Goal: Task Accomplishment & Management: Manage account settings

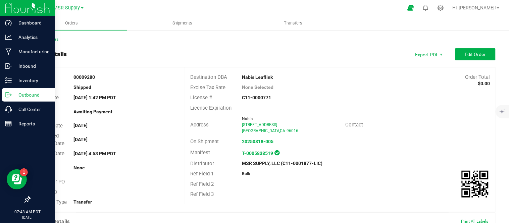
click at [16, 95] on p "Outbound" at bounding box center [32, 95] width 40 height 8
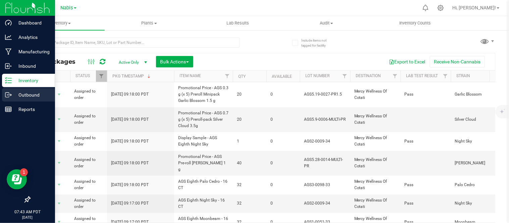
click at [12, 96] on p "Outbound" at bounding box center [32, 95] width 40 height 8
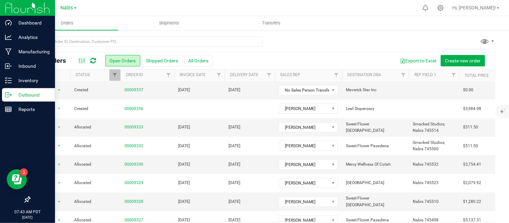
scroll to position [130, 0]
click at [441, 37] on div at bounding box center [263, 44] width 466 height 15
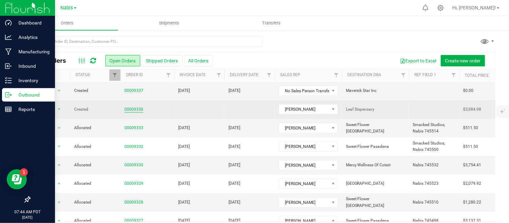
click at [134, 111] on link "00009336" at bounding box center [134, 109] width 19 height 6
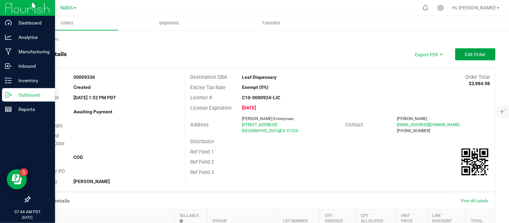
click at [476, 57] on button "Edit Order" at bounding box center [475, 54] width 40 height 12
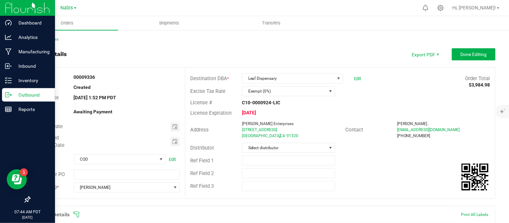
scroll to position [402, 0]
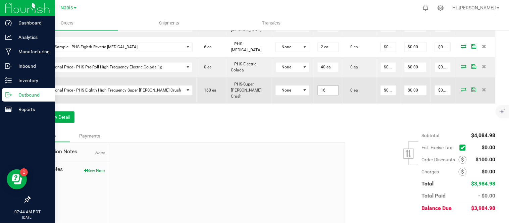
click at [318, 86] on input "16" at bounding box center [328, 90] width 21 height 9
type input "32 ea"
type input "0.01"
type input "$0.32"
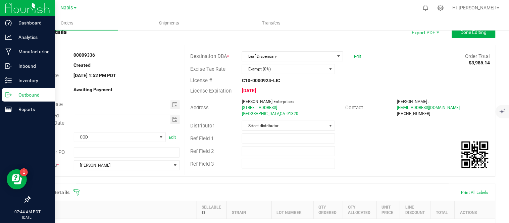
scroll to position [22, 0]
click at [471, 34] on span "Done Editing" at bounding box center [474, 31] width 26 height 5
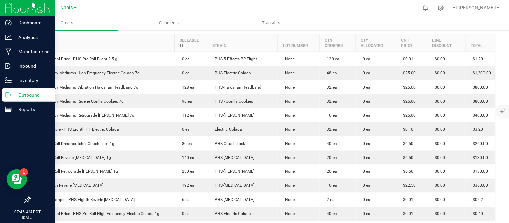
scroll to position [175, 0]
click at [16, 99] on div "Outbound" at bounding box center [28, 94] width 53 height 13
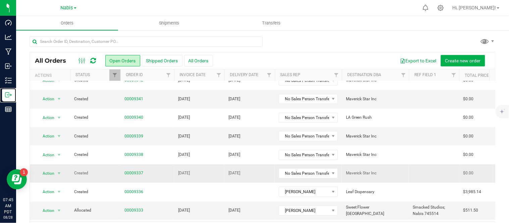
scroll to position [46, 0]
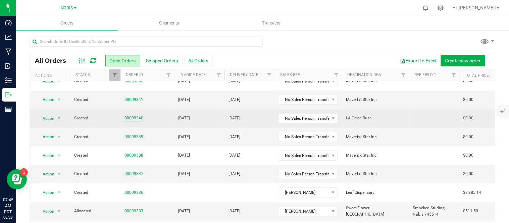
click at [135, 118] on link "00009340" at bounding box center [134, 118] width 19 height 6
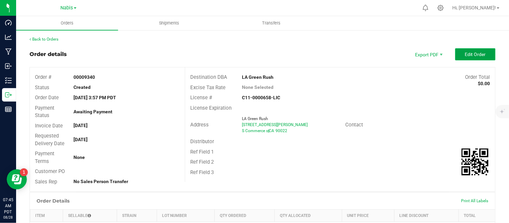
click at [472, 50] on button "Edit Order" at bounding box center [475, 54] width 40 height 12
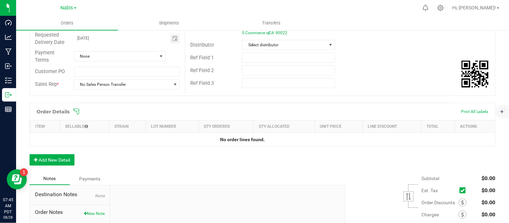
scroll to position [111, 0]
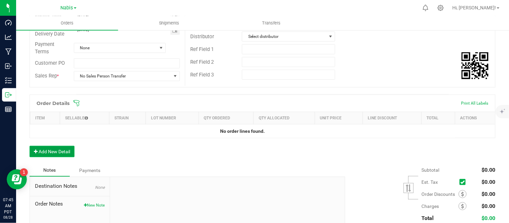
click at [41, 148] on button "Add New Detail" at bounding box center [52, 151] width 45 height 11
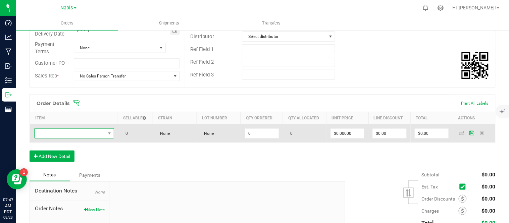
click at [84, 129] on span "NO DATA FOUND" at bounding box center [74, 134] width 80 height 10
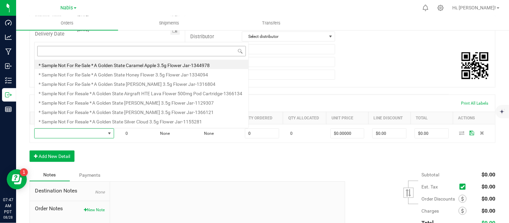
scroll to position [10, 78]
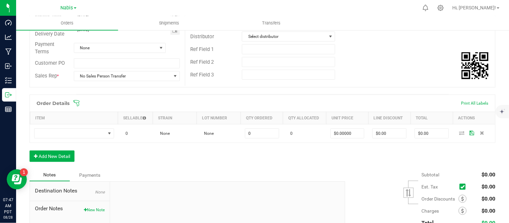
click at [91, 149] on div "Order Details Print All Labels Item Sellable Strain Lot Number Qty Ordered Qty …" at bounding box center [263, 132] width 466 height 74
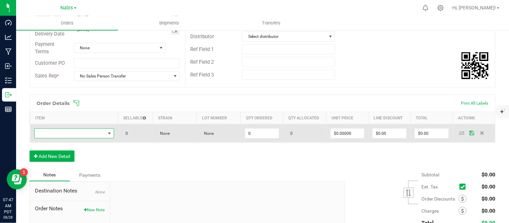
click at [107, 133] on span "NO DATA FOUND" at bounding box center [109, 133] width 5 height 5
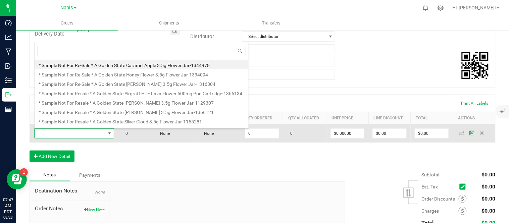
type input "SBL Bulk Flower Purple Churro"
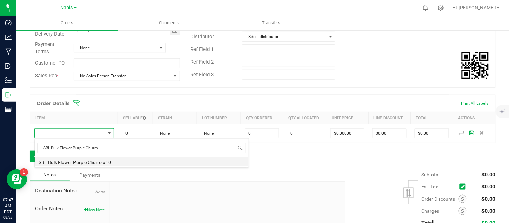
click at [116, 163] on li "SBL Bulk Flower Purple Churro #10" at bounding box center [142, 161] width 214 height 9
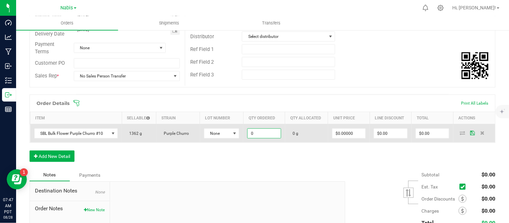
click at [255, 135] on input "0" at bounding box center [264, 133] width 33 height 9
type input "5902.0000 g"
type input "0"
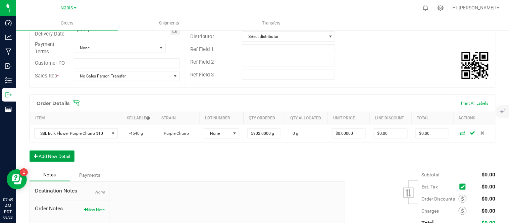
click at [58, 158] on button "Add New Detail" at bounding box center [52, 156] width 45 height 11
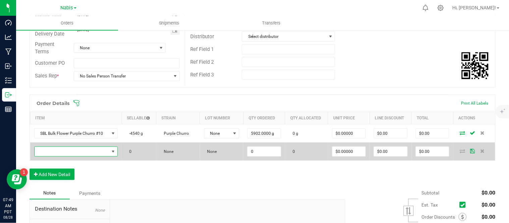
click at [78, 152] on span "NO DATA FOUND" at bounding box center [72, 151] width 75 height 9
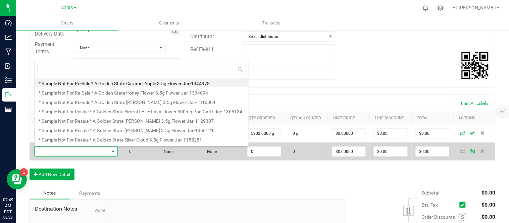
scroll to position [10, 81]
type input "SBL Bulk Flower Zuyaki"
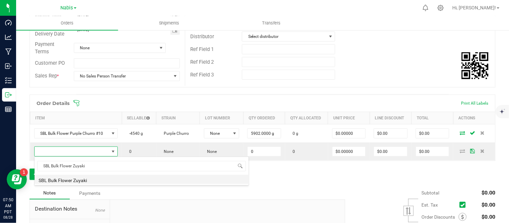
click at [102, 180] on li "SBL Bulk Flower Zuyaki" at bounding box center [142, 179] width 214 height 9
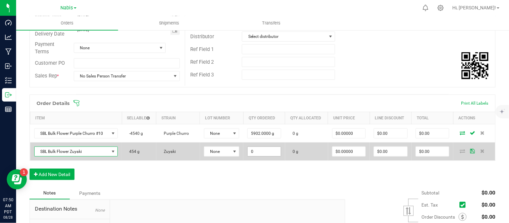
click at [263, 151] on input "0" at bounding box center [264, 151] width 33 height 9
type input "5902.0000 g"
type input "0"
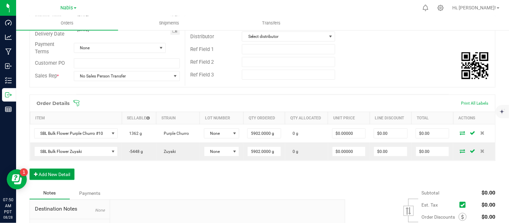
click at [51, 175] on button "Add New Detail" at bounding box center [52, 174] width 45 height 11
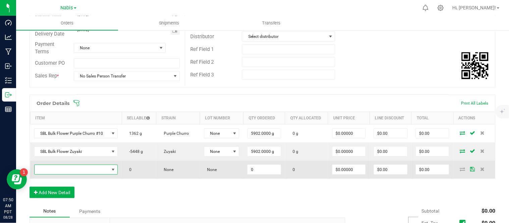
click at [83, 166] on span "NO DATA FOUND" at bounding box center [72, 169] width 75 height 9
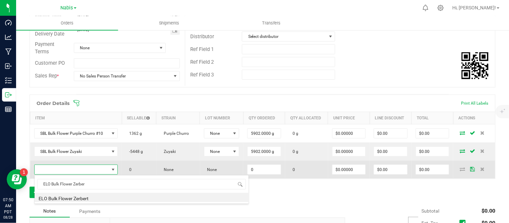
type input "ELO Bulk Flower Zerbert"
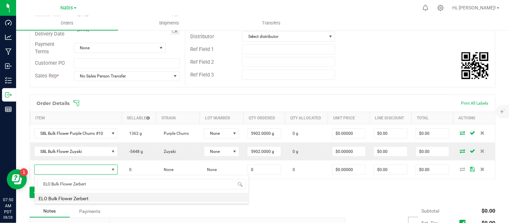
click at [79, 197] on li "ELO Bulk Flower Zerbert" at bounding box center [142, 197] width 214 height 9
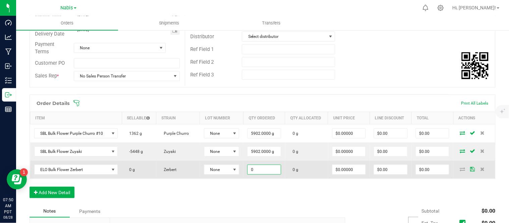
click at [259, 169] on input "0" at bounding box center [264, 169] width 33 height 9
type input "5902.0000 g"
type input "0"
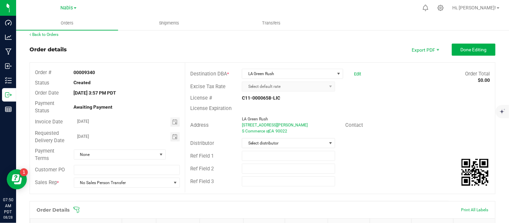
scroll to position [0, 0]
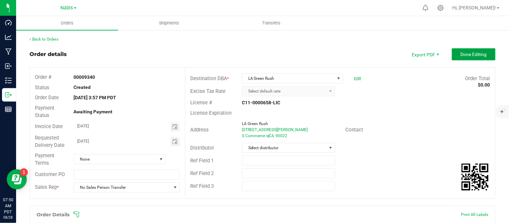
click at [466, 54] on span "Done Editing" at bounding box center [474, 54] width 26 height 5
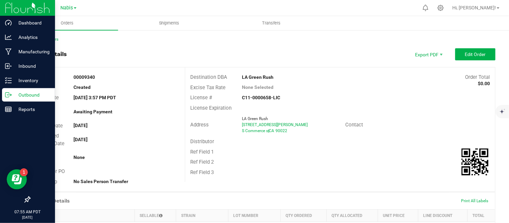
click at [13, 95] on p "Outbound" at bounding box center [32, 95] width 40 height 8
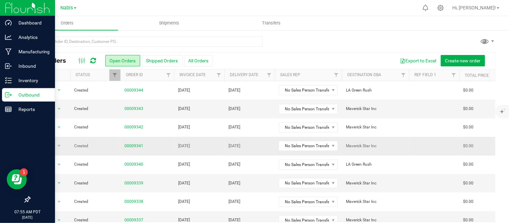
scroll to position [37, 0]
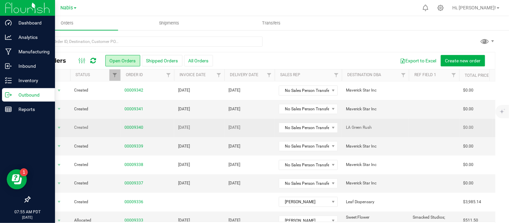
click at [215, 131] on td "[DATE]" at bounding box center [199, 128] width 50 height 18
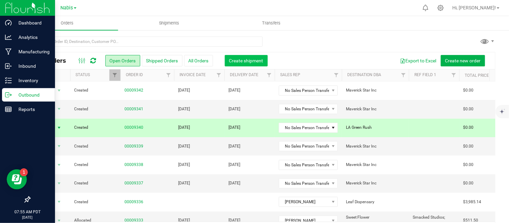
click at [251, 57] on button "Create shipment" at bounding box center [246, 60] width 43 height 11
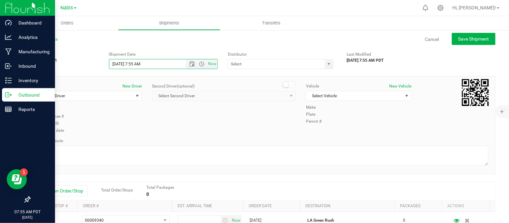
click at [119, 63] on input "8/28/2025 7:55 AM" at bounding box center [153, 63] width 88 height 9
type input "8/26/2025 7:55 AM"
type input "i"
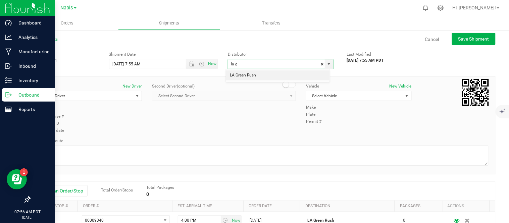
click at [252, 76] on li "LA Green Rush" at bounding box center [278, 75] width 104 height 10
type input "LA Green Rush"
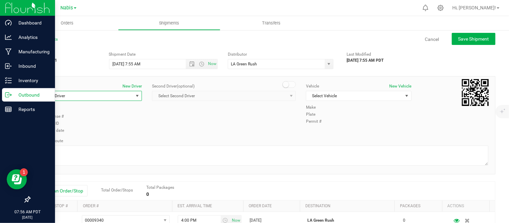
click at [80, 95] on span "Select Driver" at bounding box center [85, 95] width 96 height 9
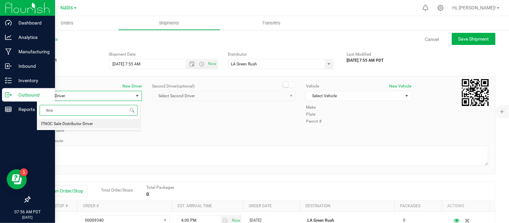
click at [79, 122] on span "ITNOC Sale Distributor Driver" at bounding box center [67, 124] width 52 height 9
type input "itno"
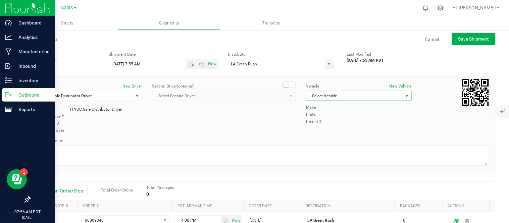
click at [338, 101] on span "Select Vehicle" at bounding box center [354, 95] width 96 height 9
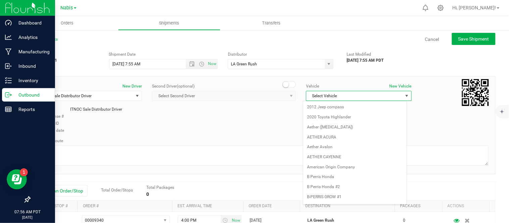
scroll to position [421, 0]
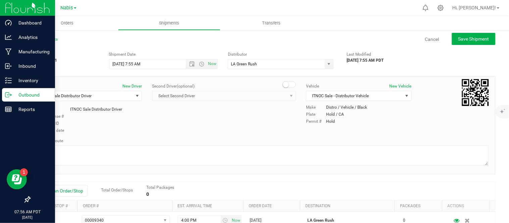
click at [249, 125] on div "Driver New Driver ITNOC Sale Distributor Driver Select Driver ITNOC Sale Distri…" at bounding box center [263, 108] width 462 height 51
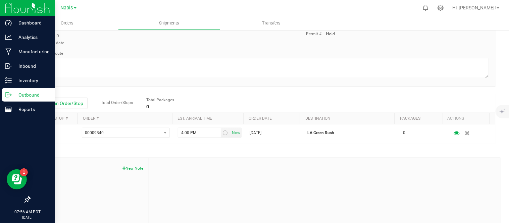
scroll to position [0, 0]
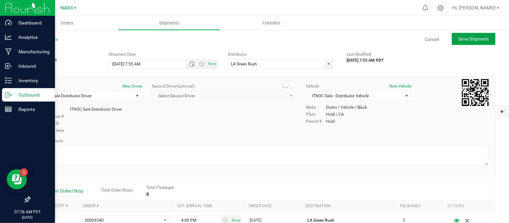
click at [465, 35] on button "Save Shipment" at bounding box center [474, 39] width 44 height 12
type input "8/26/2025 2:55 PM"
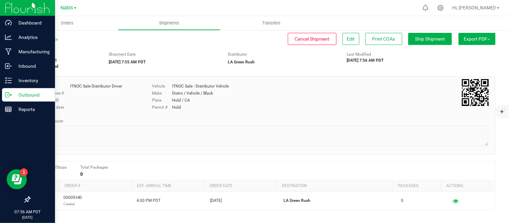
click at [9, 95] on line at bounding box center [10, 95] width 4 height 0
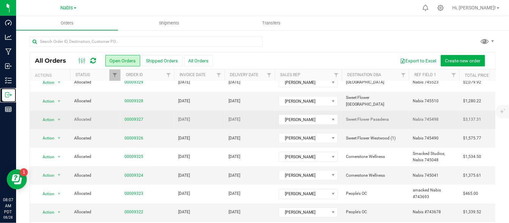
scroll to position [22, 0]
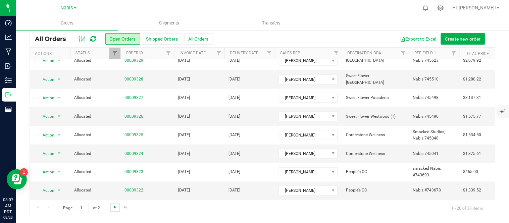
click at [114, 206] on span "Go to the next page" at bounding box center [114, 207] width 5 height 5
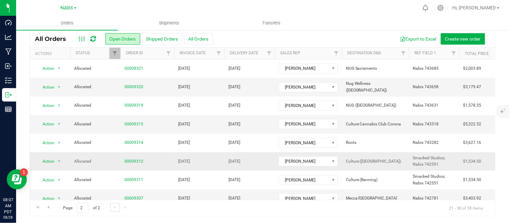
scroll to position [117, 0]
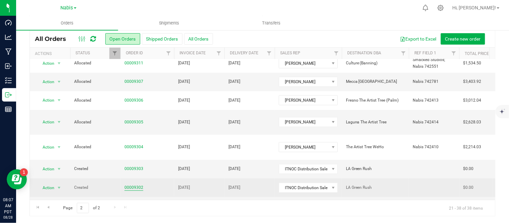
click at [130, 185] on link "00009302" at bounding box center [134, 188] width 19 height 6
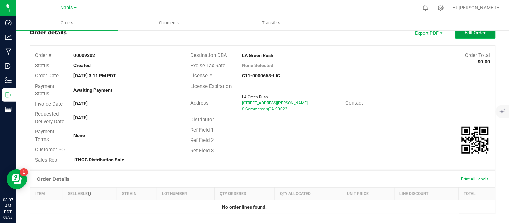
click at [472, 35] on span "Edit Order" at bounding box center [475, 32] width 21 height 5
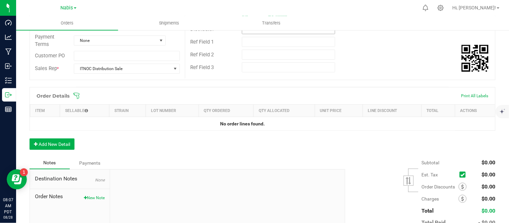
scroll to position [119, 0]
click at [58, 143] on button "Add New Detail" at bounding box center [52, 143] width 45 height 11
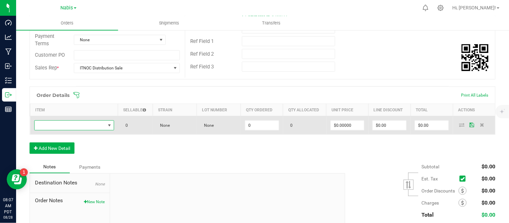
click at [105, 126] on span "NO DATA FOUND" at bounding box center [109, 125] width 8 height 9
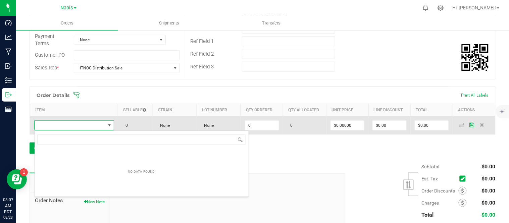
scroll to position [10, 78]
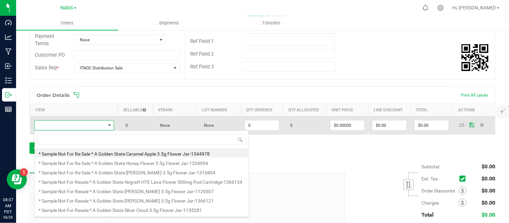
type input "ELO Bulk Flower Biscotti x ether"
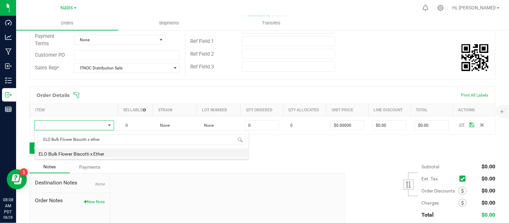
click at [104, 153] on li "ELO Bulk Flower Biscotti x Ether" at bounding box center [142, 152] width 214 height 9
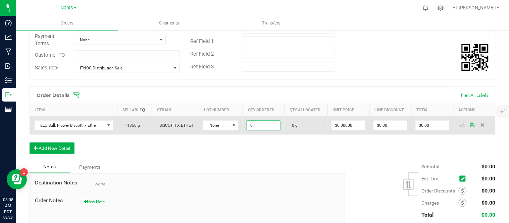
click at [259, 127] on input "0" at bounding box center [263, 125] width 33 height 9
type input "4540.0000 g"
type input "0"
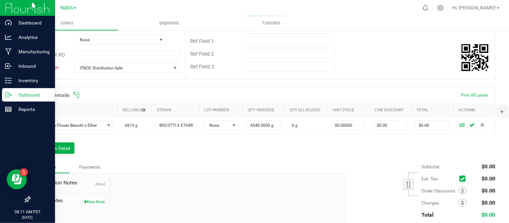
click at [23, 95] on p "Outbound" at bounding box center [32, 95] width 40 height 8
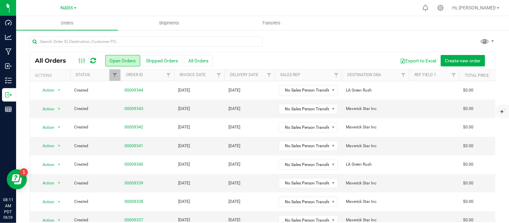
click at [74, 11] on div "Nabis" at bounding box center [69, 8] width 16 height 8
click at [67, 8] on span "Nabis" at bounding box center [67, 8] width 12 height 6
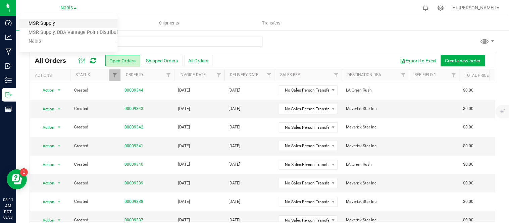
click at [78, 24] on link "MSR Supply" at bounding box center [68, 23] width 98 height 9
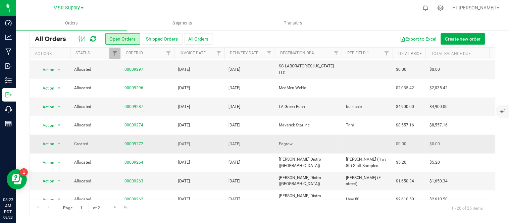
scroll to position [203, 0]
click at [74, 5] on span "MSR Supply" at bounding box center [67, 8] width 27 height 6
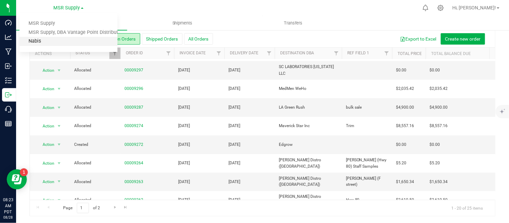
click at [50, 40] on link "Nabis" at bounding box center [68, 41] width 98 height 9
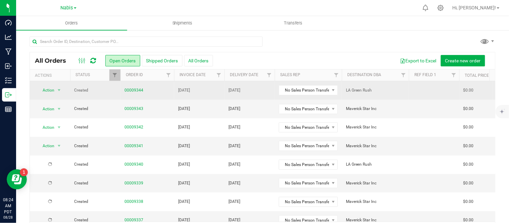
drag, startPoint x: 437, startPoint y: 27, endPoint x: 274, endPoint y: 92, distance: 175.1
click at [437, 27] on ul "Orders Shipments Transfers" at bounding box center [270, 23] width 509 height 14
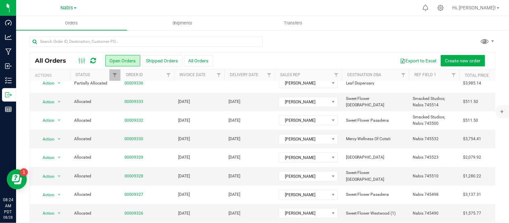
scroll to position [121, 0]
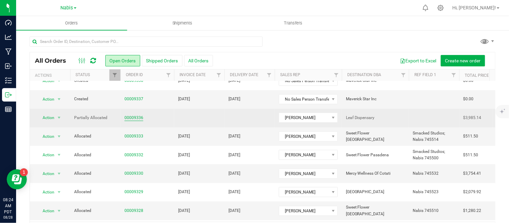
click at [130, 118] on link "00009336" at bounding box center [134, 118] width 19 height 6
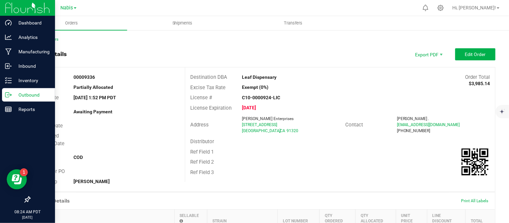
click at [13, 95] on p "Outbound" at bounding box center [32, 95] width 40 height 8
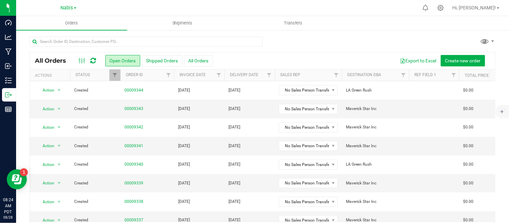
click at [444, 27] on ul "Orders Shipments Transfers" at bounding box center [270, 23] width 509 height 14
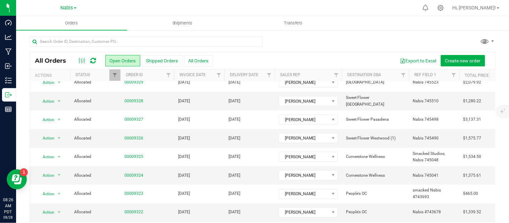
scroll to position [22, 0]
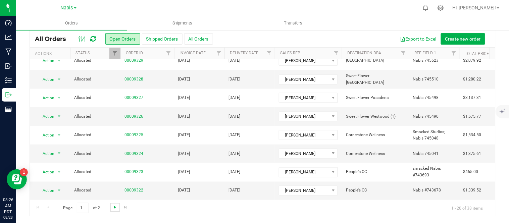
click at [116, 205] on span "Go to the next page" at bounding box center [114, 207] width 5 height 5
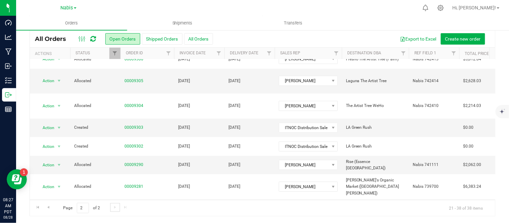
scroll to position [155, 0]
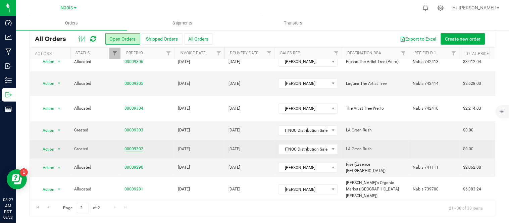
click at [134, 146] on link "00009302" at bounding box center [134, 149] width 19 height 6
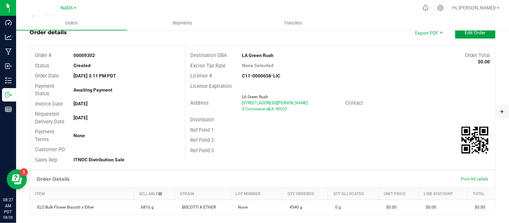
click at [474, 32] on span "Edit Order" at bounding box center [475, 32] width 21 height 5
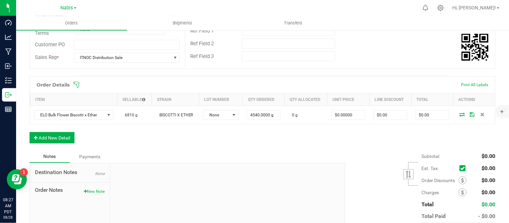
scroll to position [130, 0]
click at [69, 137] on button "Add New Detail" at bounding box center [52, 137] width 45 height 11
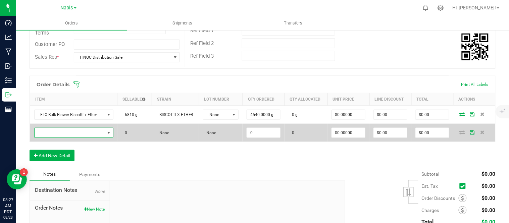
click at [93, 133] on span "NO DATA FOUND" at bounding box center [70, 132] width 70 height 9
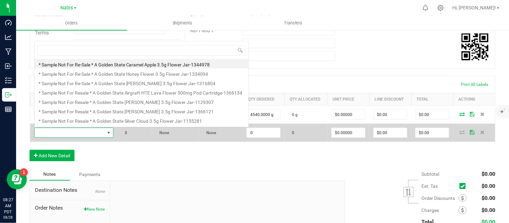
scroll to position [10, 77]
type input "SBL Bulk Flower Hitchhiker"
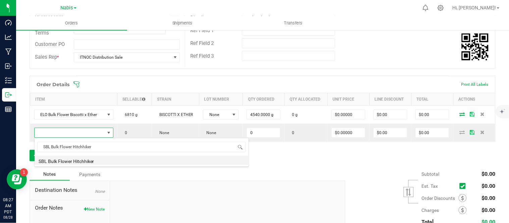
click at [119, 161] on li "SBL Bulk Flower Hitchhiker" at bounding box center [142, 160] width 214 height 9
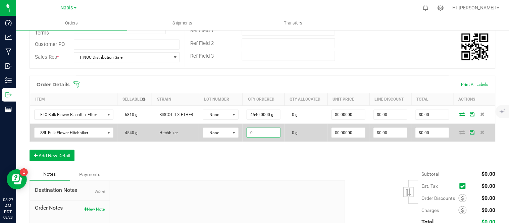
click at [256, 130] on input "0" at bounding box center [263, 132] width 33 height 9
type input "4540.0000 g"
type input "0"
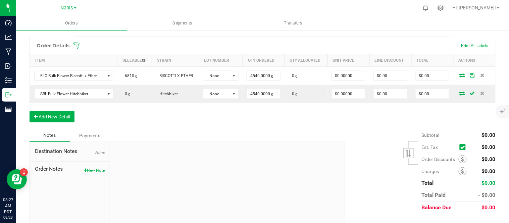
scroll to position [170, 0]
click at [62, 119] on button "Add New Detail" at bounding box center [52, 116] width 45 height 11
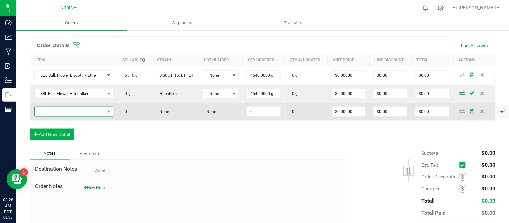
click at [82, 113] on span "NO DATA FOUND" at bounding box center [70, 111] width 70 height 9
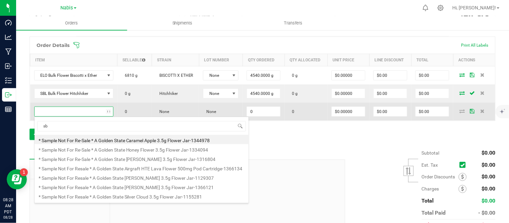
scroll to position [10, 77]
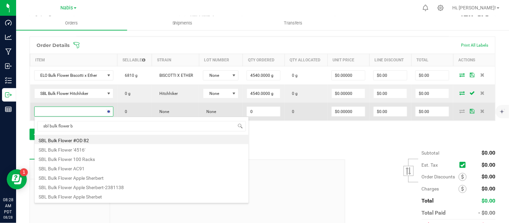
type input "sbl bulk flower bi"
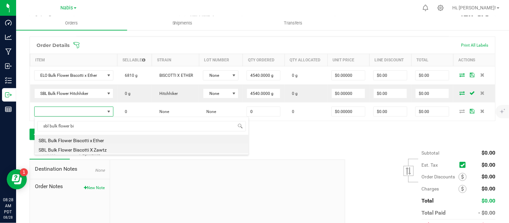
click at [110, 146] on li "SBL Bulk Flower Biscotti X Zawtz" at bounding box center [142, 148] width 214 height 9
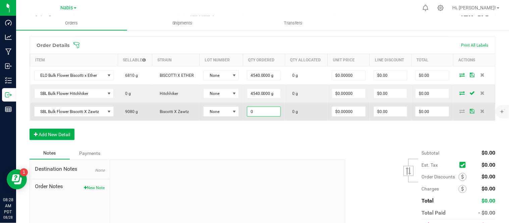
click at [273, 112] on input "0" at bounding box center [263, 111] width 33 height 9
type input "4540.0000 g"
type input "0"
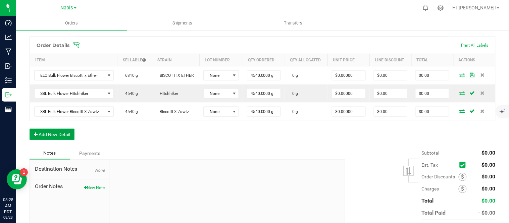
click at [62, 138] on button "Add New Detail" at bounding box center [52, 134] width 45 height 11
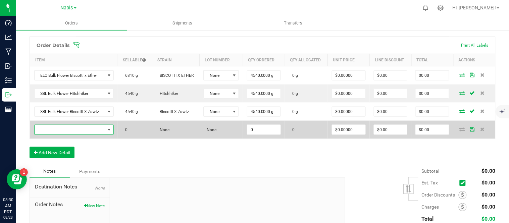
click at [93, 128] on span "NO DATA FOUND" at bounding box center [70, 129] width 71 height 9
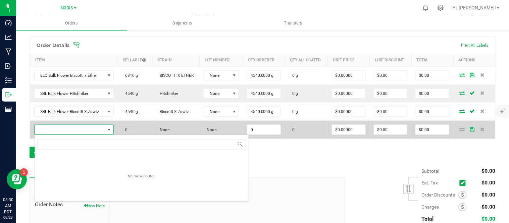
scroll to position [10, 78]
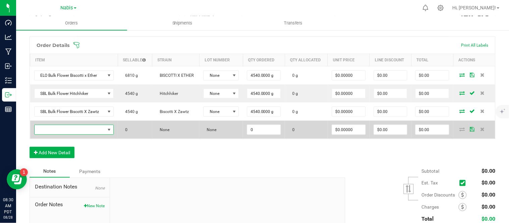
click at [88, 128] on span "NO DATA FOUND" at bounding box center [70, 129] width 71 height 9
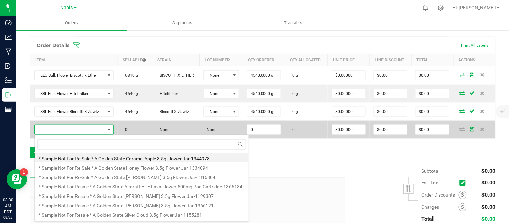
type input "ELO Bulk Flower Super [PERSON_NAME]"
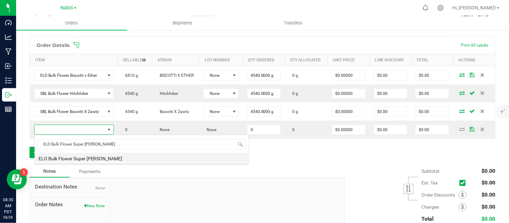
click at [112, 153] on li "ELO Bulk Flower Super [PERSON_NAME]" at bounding box center [142, 157] width 214 height 9
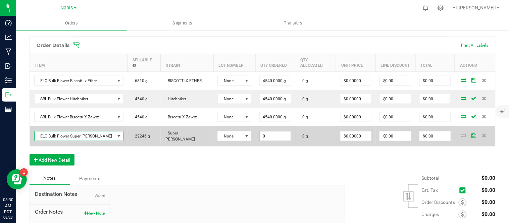
click at [265, 132] on input "0" at bounding box center [275, 136] width 31 height 9
type input "4540.0000 g"
type input "0"
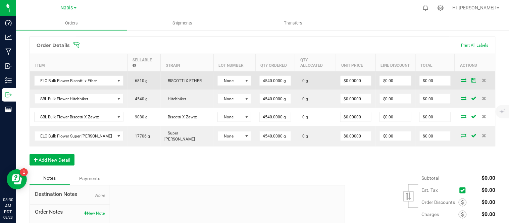
click at [462, 78] on icon at bounding box center [464, 80] width 5 height 4
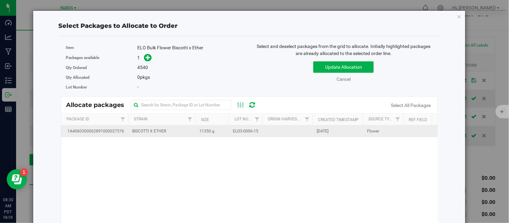
click at [273, 136] on td at bounding box center [287, 132] width 50 height 12
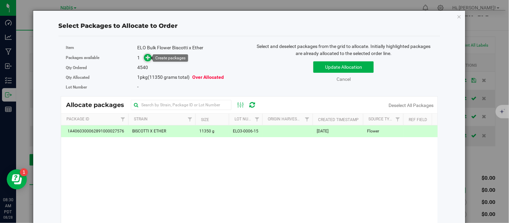
click at [144, 55] on span at bounding box center [148, 58] width 8 height 8
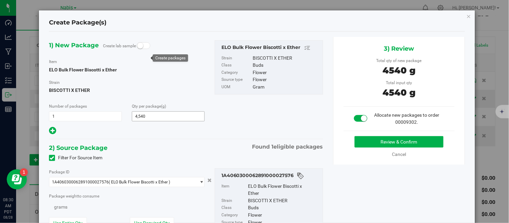
type input "4,540.0000"
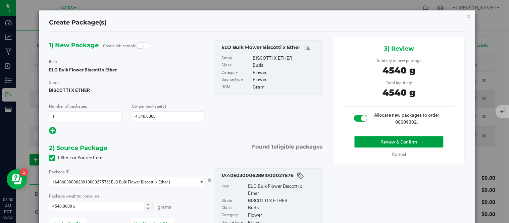
click at [363, 143] on button "Review & Confirm" at bounding box center [399, 141] width 89 height 11
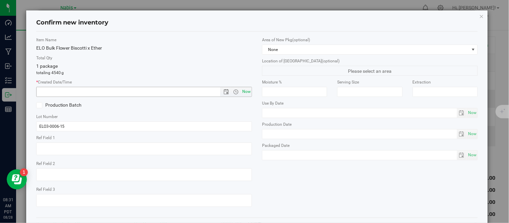
click at [244, 92] on span "Now" at bounding box center [246, 92] width 11 height 10
type input "8/28/2025 8:31 AM"
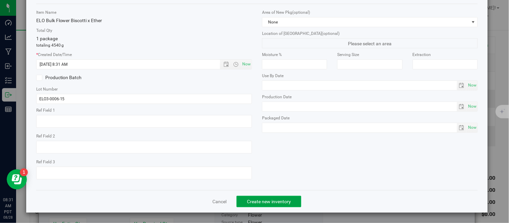
click at [263, 200] on span "Create new inventory" at bounding box center [269, 201] width 44 height 5
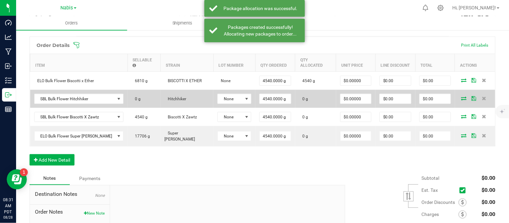
click at [462, 96] on icon at bounding box center [464, 98] width 5 height 4
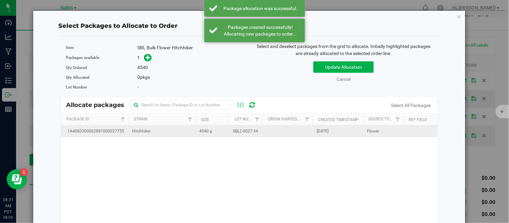
click at [250, 130] on span "SBL2-0027-34" at bounding box center [245, 131] width 25 height 6
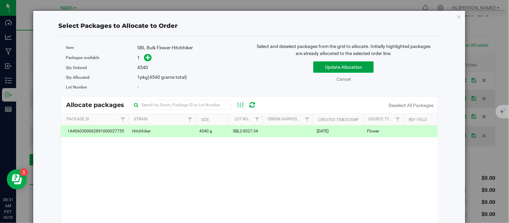
click at [328, 68] on button "Update Allocation" at bounding box center [343, 66] width 60 height 11
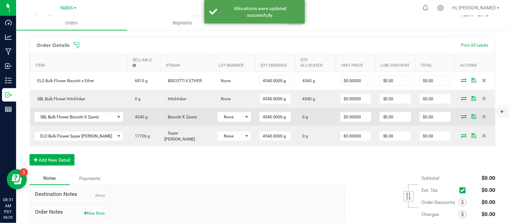
click at [455, 108] on td at bounding box center [475, 117] width 40 height 18
click at [462, 114] on icon at bounding box center [464, 116] width 5 height 4
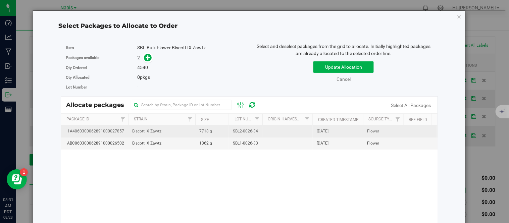
click at [217, 130] on td "7718 g" at bounding box center [212, 132] width 34 height 12
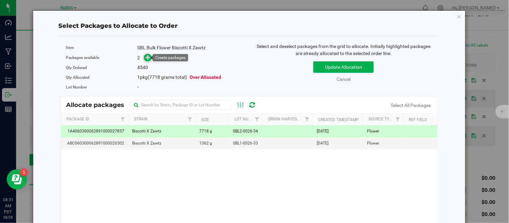
click at [147, 58] on icon at bounding box center [148, 57] width 5 height 5
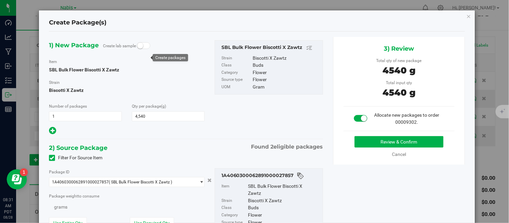
type input "4,540.0000"
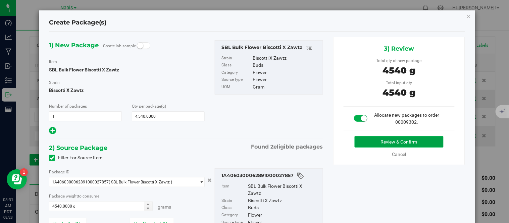
click at [371, 138] on button "Review & Confirm" at bounding box center [399, 141] width 89 height 11
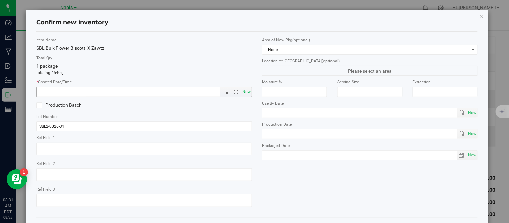
click at [244, 93] on span "Now" at bounding box center [246, 92] width 11 height 10
type input "8/28/2025 8:31 AM"
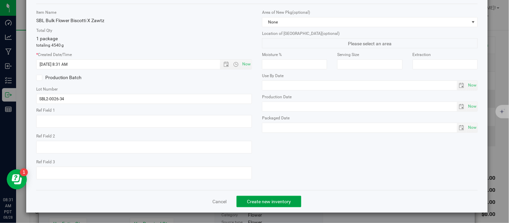
click at [268, 197] on button "Create new inventory" at bounding box center [269, 201] width 65 height 11
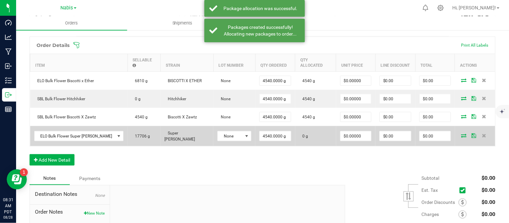
click at [462, 134] on icon at bounding box center [464, 136] width 5 height 4
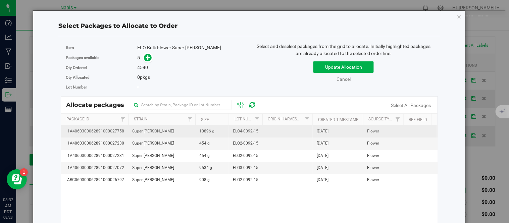
click at [202, 130] on span "10896 g" at bounding box center [206, 131] width 15 height 6
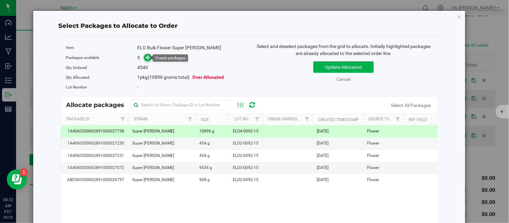
click at [146, 55] on icon at bounding box center [148, 57] width 5 height 5
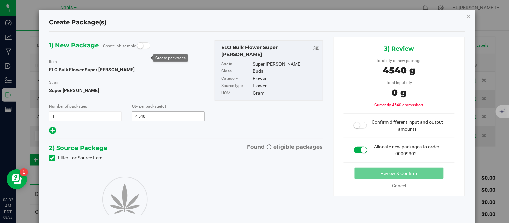
type input "4,540.0000"
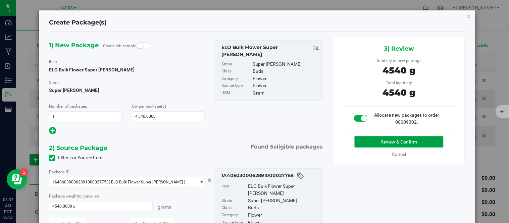
click at [355, 139] on button "Review & Confirm" at bounding box center [399, 141] width 89 height 11
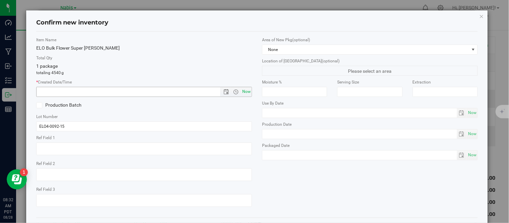
click at [244, 89] on span "Now" at bounding box center [246, 92] width 11 height 10
type input "8/28/2025 8:32 AM"
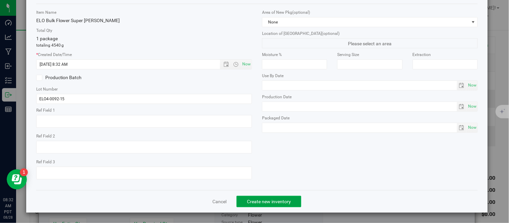
click at [257, 197] on button "Create new inventory" at bounding box center [269, 201] width 65 height 11
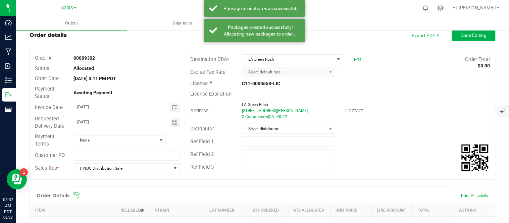
scroll to position [18, 0]
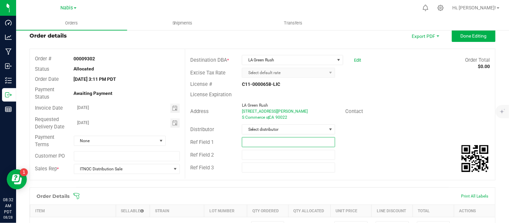
click at [261, 140] on input "text" at bounding box center [288, 142] width 93 height 10
type input "need line item pricing total 33,500 ITNOC (Bill) Bulk"
click at [84, 122] on input "08/22/2025" at bounding box center [122, 122] width 96 height 8
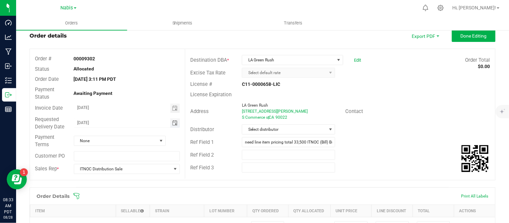
type input "08/21/2025"
click at [100, 141] on span "None" at bounding box center [115, 140] width 83 height 9
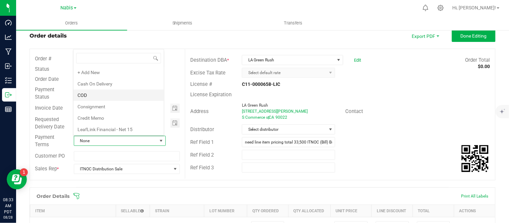
click at [110, 90] on li "COD" at bounding box center [119, 95] width 90 height 11
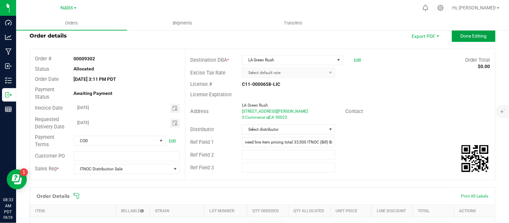
click at [467, 35] on span "Done Editing" at bounding box center [474, 35] width 26 height 5
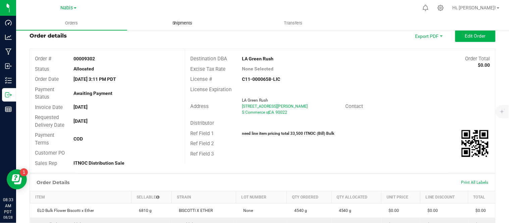
click at [183, 21] on span "Shipments" at bounding box center [182, 23] width 38 height 6
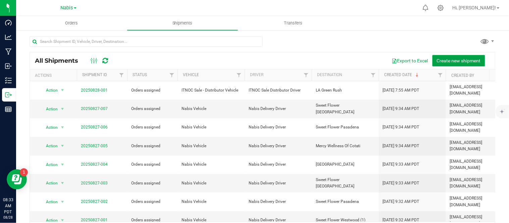
click at [451, 59] on span "Create new shipment" at bounding box center [459, 60] width 44 height 5
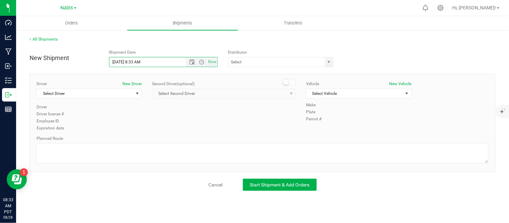
click at [118, 61] on input "8/28/2025 8:33 AM" at bounding box center [153, 61] width 88 height 9
type input "8/21/2025 8:33 AM"
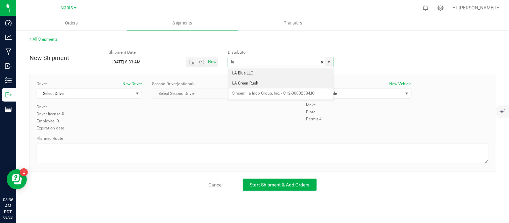
click at [296, 85] on li "LA Green Rush" at bounding box center [281, 84] width 105 height 10
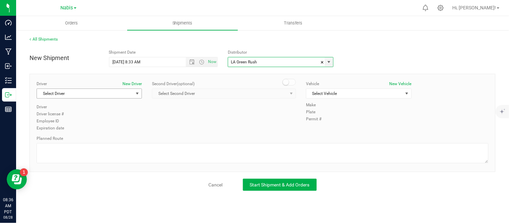
type input "LA Green Rush"
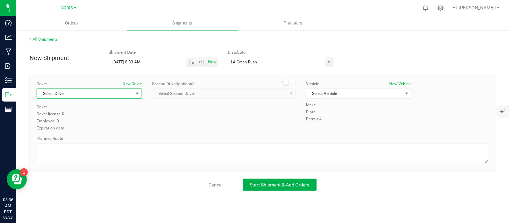
click at [125, 93] on span "Select Driver" at bounding box center [85, 93] width 96 height 9
click at [96, 120] on li "ITNOC Sale Distributor Driver" at bounding box center [89, 122] width 105 height 10
type input "itn"
click at [365, 94] on span "Select Vehicle" at bounding box center [354, 93] width 96 height 9
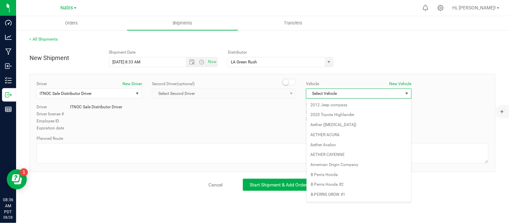
scroll to position [421, 0]
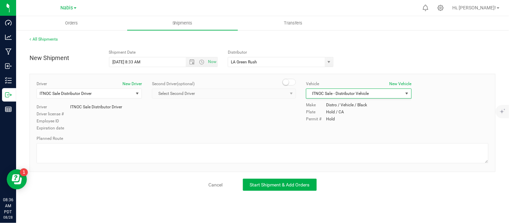
click at [263, 111] on div "Driver New Driver ITNOC Sale Distributor Driver Select Driver ITNOC Sale Distri…" at bounding box center [263, 106] width 462 height 51
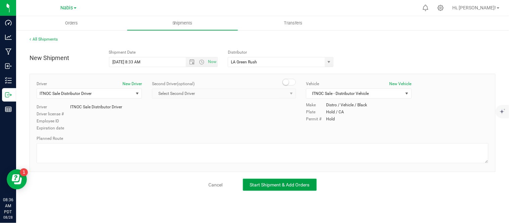
click at [288, 189] on button "Start Shipment & Add Orders" at bounding box center [280, 185] width 74 height 12
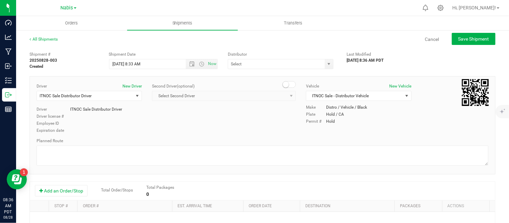
type input "LA Green Rush"
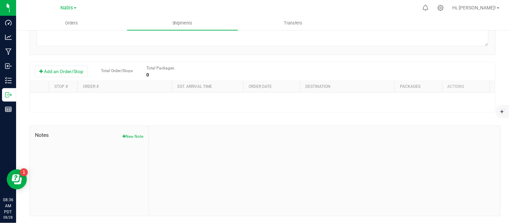
scroll to position [63, 0]
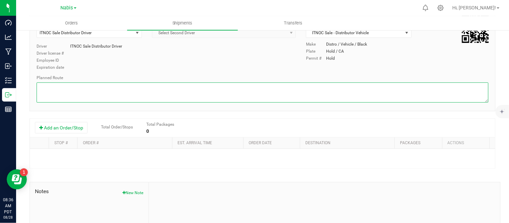
click at [106, 85] on textarea at bounding box center [263, 93] width 452 height 20
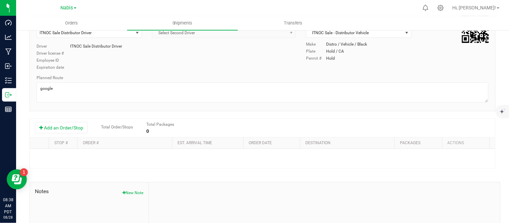
click at [88, 59] on div "Employee ID" at bounding box center [89, 60] width 105 height 6
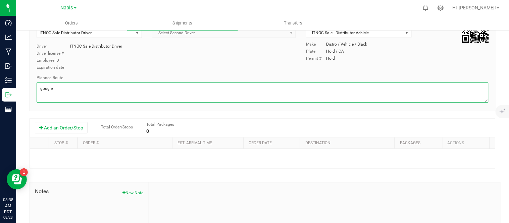
click at [99, 92] on textarea at bounding box center [263, 93] width 452 height 20
type textarea "google directions"
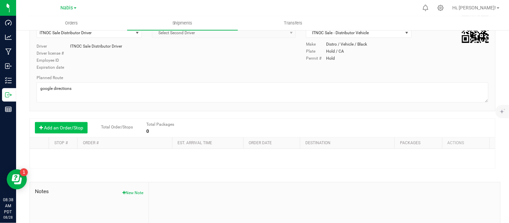
click at [78, 124] on button "Add an Order/Stop" at bounding box center [61, 127] width 53 height 11
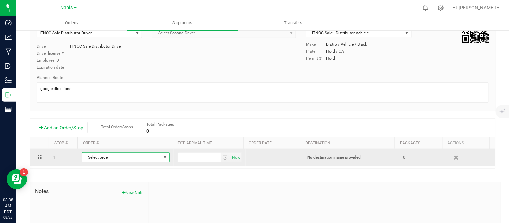
click at [119, 156] on span "Select order" at bounding box center [121, 157] width 79 height 9
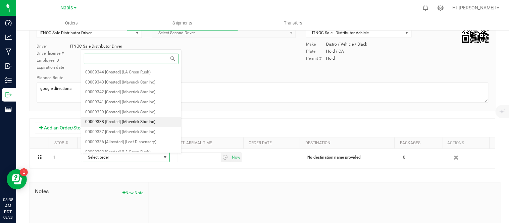
scroll to position [45, 0]
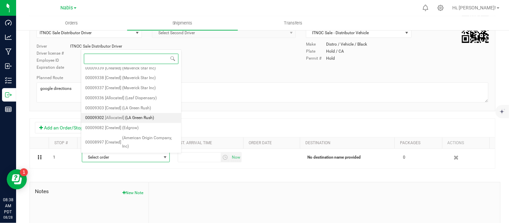
click at [119, 115] on span "[Allocated]" at bounding box center [114, 118] width 19 height 9
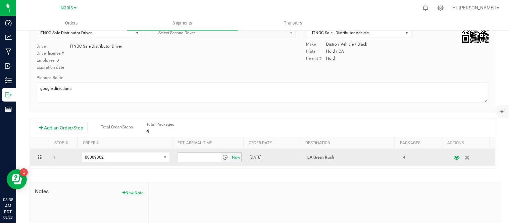
click at [232, 159] on span "Now" at bounding box center [236, 158] width 11 height 10
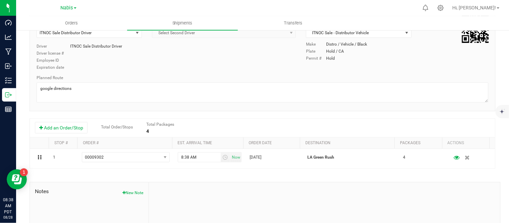
scroll to position [0, 0]
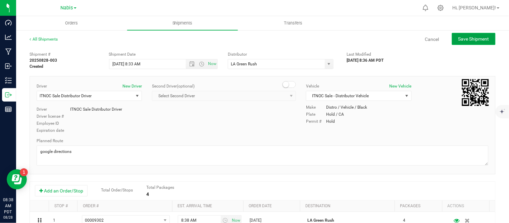
click at [461, 38] on span "Save Shipment" at bounding box center [474, 38] width 31 height 5
type input "8/21/2025 3:33 PM"
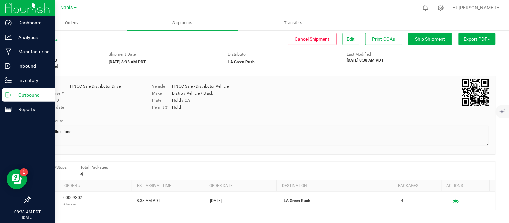
click at [9, 98] on icon at bounding box center [8, 95] width 7 height 7
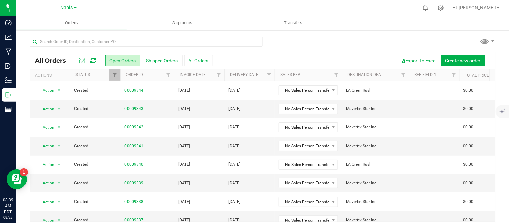
click at [24, 79] on div "All Orders Open Orders Shipped Orders All Orders Export to Excel Create new ord…" at bounding box center [262, 137] width 493 height 215
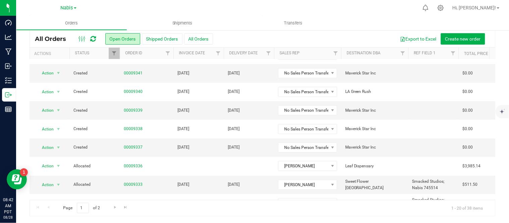
scroll to position [44, 1]
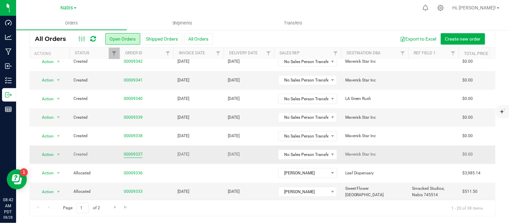
click at [133, 154] on link "00009337" at bounding box center [133, 154] width 19 height 6
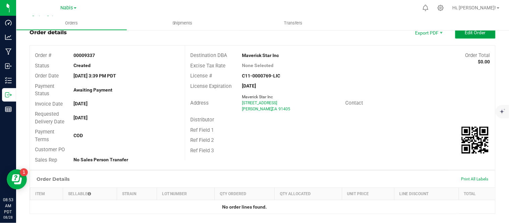
click at [466, 35] on button "Edit Order" at bounding box center [475, 33] width 40 height 12
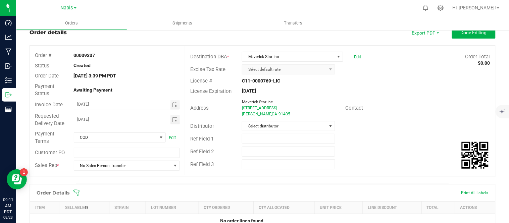
scroll to position [94, 0]
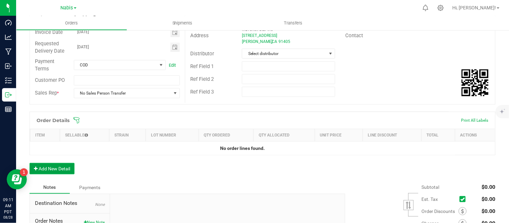
click at [56, 166] on button "Add New Detail" at bounding box center [52, 168] width 45 height 11
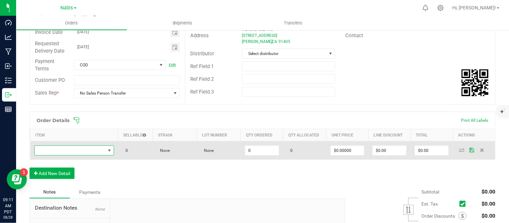
click at [101, 150] on span "NO DATA FOUND" at bounding box center [70, 150] width 71 height 9
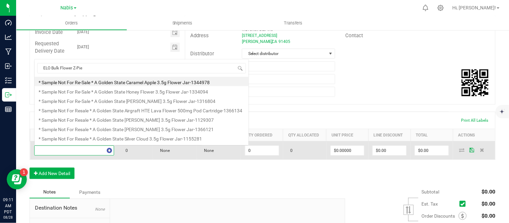
scroll to position [10, 78]
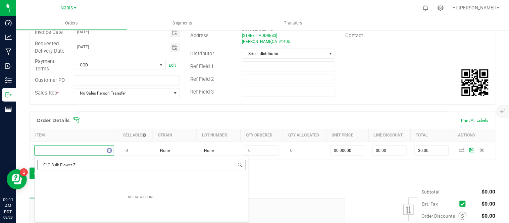
type input "ELO Bulk Flower Z"
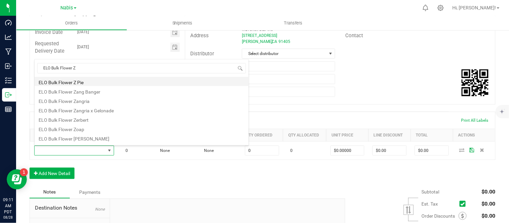
click at [111, 78] on li "ELO Bulk Flower Z Pie" at bounding box center [142, 81] width 214 height 9
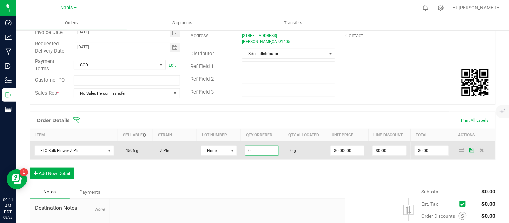
click at [258, 152] on input "0" at bounding box center [262, 150] width 34 height 9
type input "1816.0000 g"
type input "0"
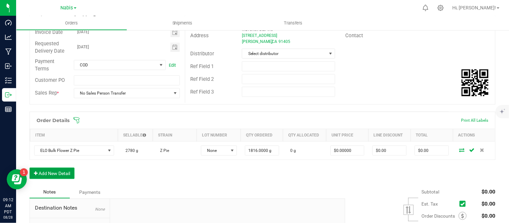
click at [50, 179] on button "Add New Detail" at bounding box center [52, 173] width 45 height 11
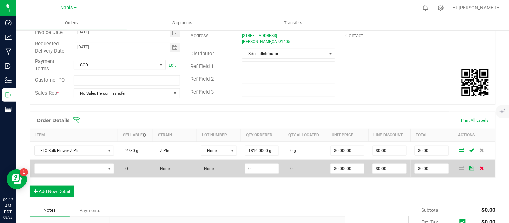
click at [480, 166] on span at bounding box center [482, 168] width 10 height 4
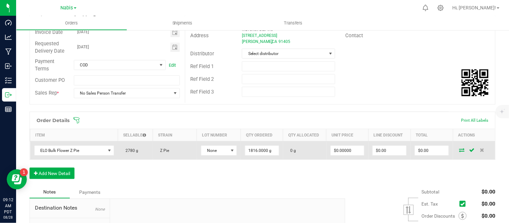
click at [460, 149] on icon at bounding box center [462, 150] width 5 height 4
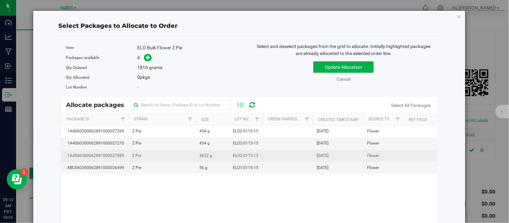
click at [246, 157] on span "ELO2-0115-15" at bounding box center [246, 156] width 26 height 6
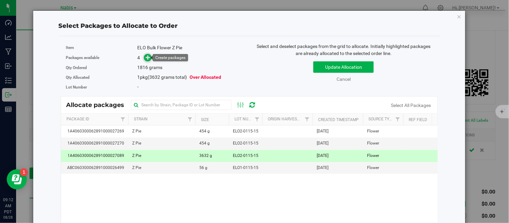
click at [148, 56] on icon at bounding box center [148, 57] width 5 height 5
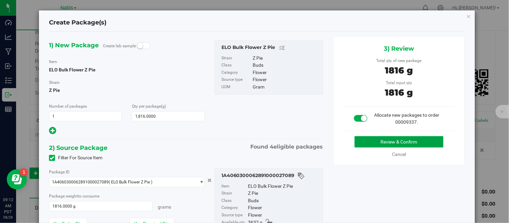
click at [360, 147] on button "Review & Confirm" at bounding box center [399, 141] width 89 height 11
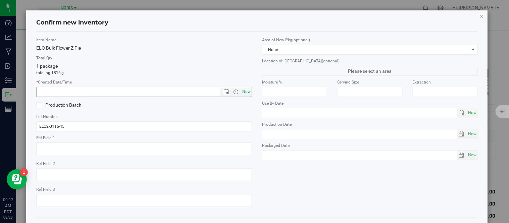
click at [246, 91] on span "Now" at bounding box center [246, 92] width 11 height 10
type input "8/28/2025 9:12 AM"
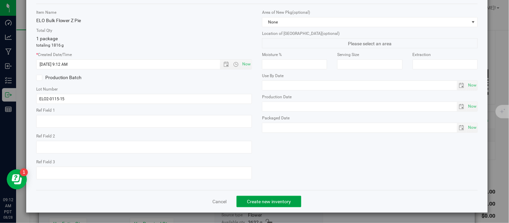
click at [292, 200] on button "Create new inventory" at bounding box center [269, 201] width 65 height 11
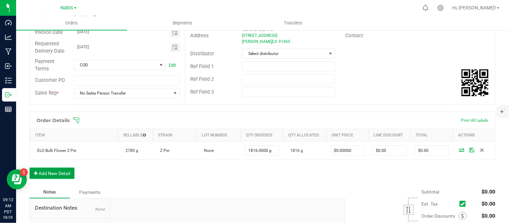
click at [70, 176] on button "Add New Detail" at bounding box center [52, 173] width 45 height 11
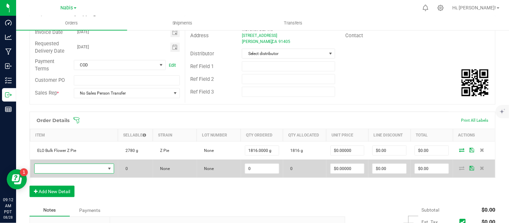
click at [89, 170] on span "NO DATA FOUND" at bounding box center [70, 168] width 71 height 9
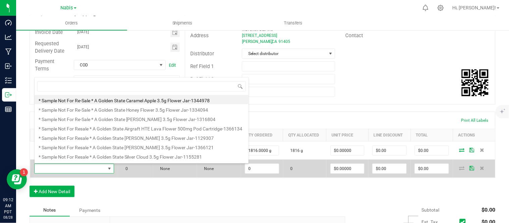
scroll to position [10, 78]
type input "ELO Bulk Flower White Gummiez"
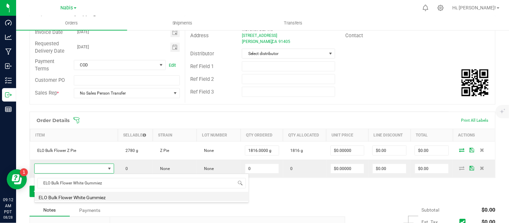
click at [115, 196] on li "ELO Bulk Flower White Gummiez" at bounding box center [142, 196] width 214 height 9
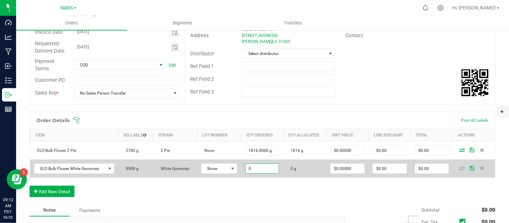
click at [260, 169] on input "0" at bounding box center [263, 168] width 34 height 9
type input "454.0000 g"
type input "0"
click at [460, 168] on icon at bounding box center [462, 168] width 5 height 4
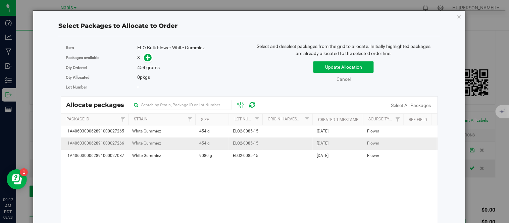
click at [227, 143] on td "454 g" at bounding box center [212, 144] width 34 height 12
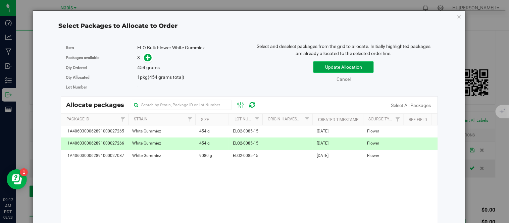
click at [338, 62] on button "Update Allocation" at bounding box center [343, 66] width 60 height 11
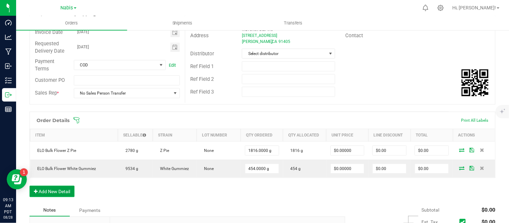
click at [61, 186] on button "Add New Detail" at bounding box center [52, 191] width 45 height 11
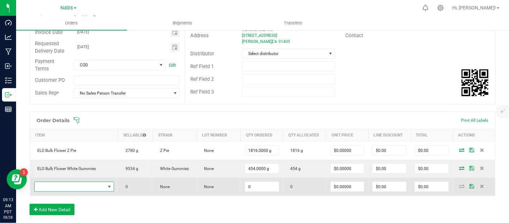
click at [87, 185] on span "NO DATA FOUND" at bounding box center [70, 186] width 71 height 9
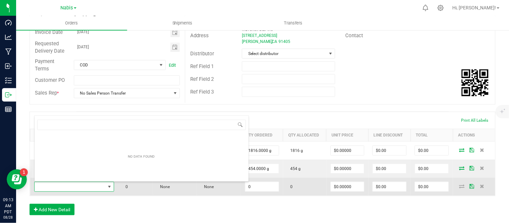
type input "ELO Bulk Flower Lemon Lime Haze"
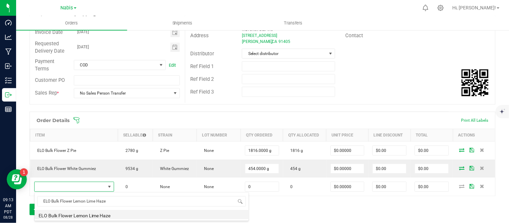
click at [116, 214] on li "ELO Bulk Flower Lemon Lime Haze" at bounding box center [142, 214] width 214 height 9
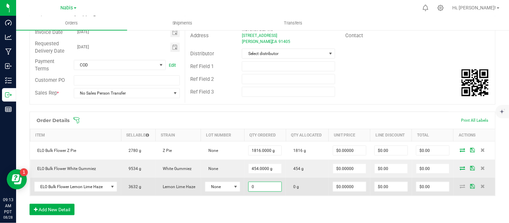
click at [263, 189] on input "0" at bounding box center [265, 186] width 33 height 9
type input "908"
type input "0"
type input "908.0000 g"
click at [460, 187] on icon at bounding box center [462, 186] width 5 height 4
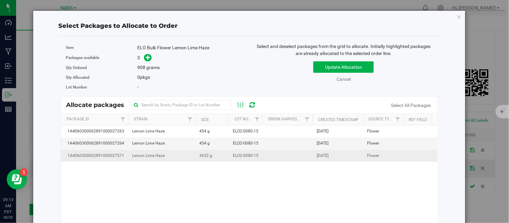
click at [231, 158] on td "ELO2-0080-15" at bounding box center [246, 156] width 34 height 12
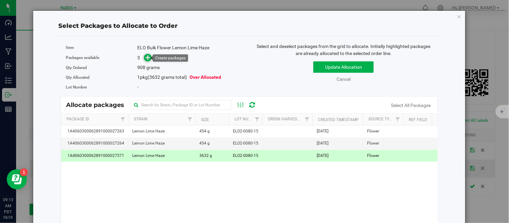
click at [146, 56] on icon at bounding box center [148, 57] width 5 height 5
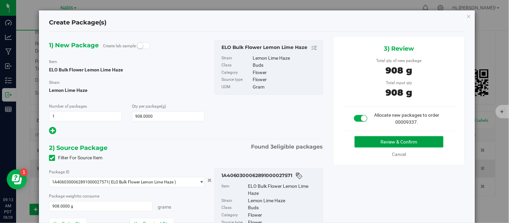
click at [363, 137] on button "Review & Confirm" at bounding box center [399, 141] width 89 height 11
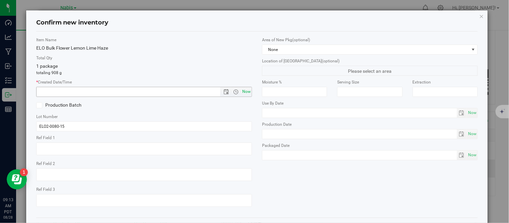
click at [242, 91] on span "Now" at bounding box center [246, 92] width 11 height 10
type input "8/28/2025 9:13 AM"
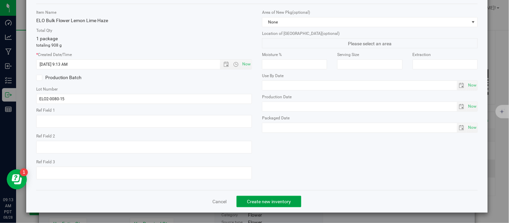
click at [262, 199] on span "Create new inventory" at bounding box center [269, 201] width 44 height 5
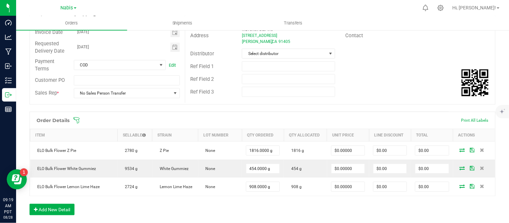
click at [262, 199] on div "Order Details Print All Labels Item Sellable Strain Lot Number Qty Ordered Qty …" at bounding box center [263, 167] width 466 height 110
click at [65, 208] on button "Add New Detail" at bounding box center [52, 209] width 45 height 11
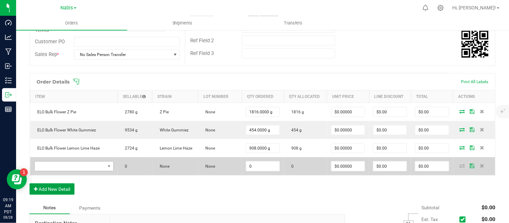
scroll to position [134, 0]
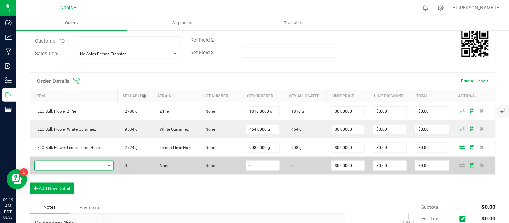
click at [60, 163] on span "NO DATA FOUND" at bounding box center [70, 165] width 70 height 9
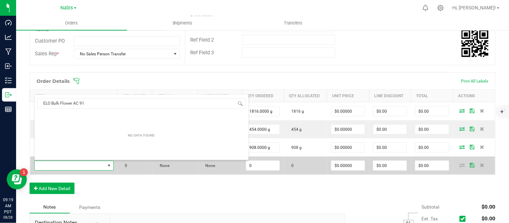
scroll to position [10, 77]
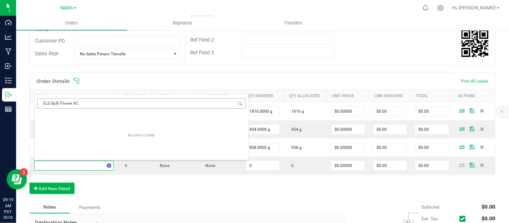
type input "ELO Bulk Flower AC"
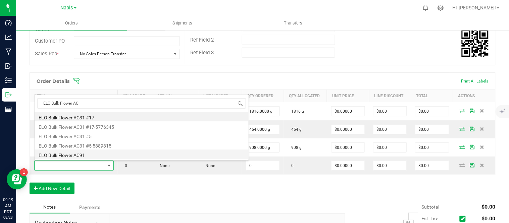
click at [83, 156] on li "ELO Bulk Flower AC91" at bounding box center [142, 154] width 214 height 9
type input "0.0000 g"
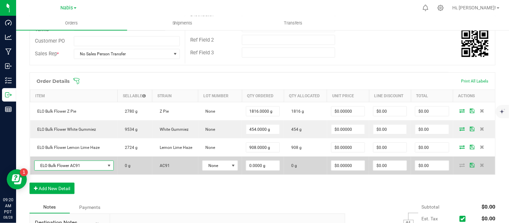
click at [62, 163] on span "ELO Bulk Flower AC91" at bounding box center [70, 165] width 70 height 9
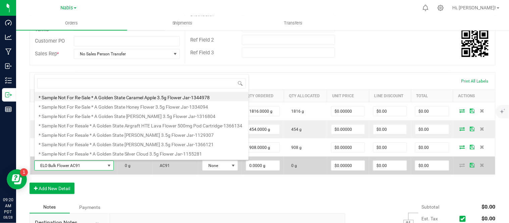
type input "SBL Bulk Flower AC91"
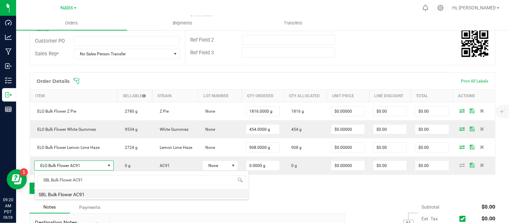
click at [94, 190] on li "SBL Bulk Flower AC91" at bounding box center [142, 193] width 214 height 9
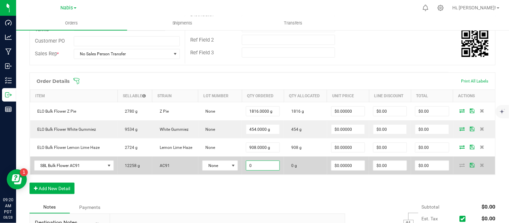
click at [254, 164] on input "0" at bounding box center [262, 165] width 33 height 9
type input "1816"
type input "0"
type input "1816.0000 g"
click at [458, 168] on td at bounding box center [474, 166] width 42 height 18
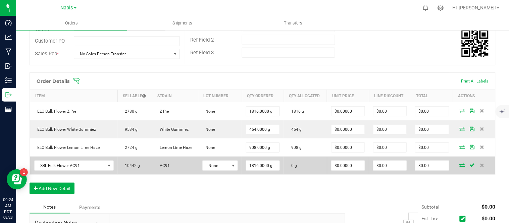
click at [460, 163] on icon at bounding box center [462, 165] width 5 height 4
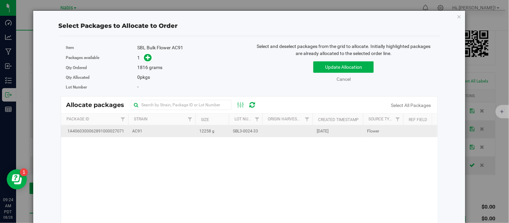
click at [205, 131] on span "12258 g" at bounding box center [206, 131] width 15 height 6
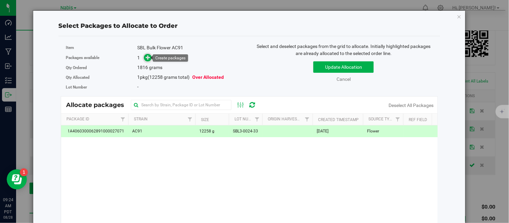
click at [148, 58] on icon at bounding box center [148, 57] width 5 height 5
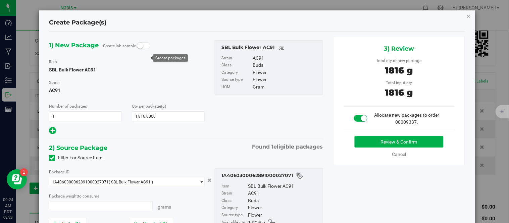
type input "1816.0000 g"
click at [366, 141] on button "Review & Confirm" at bounding box center [399, 141] width 89 height 11
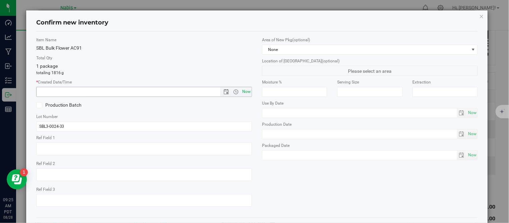
click at [241, 92] on span "Now" at bounding box center [246, 92] width 11 height 10
type input "8/28/2025 9:25 AM"
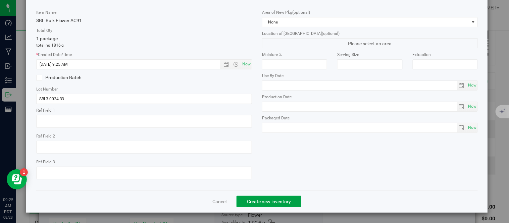
click at [271, 197] on button "Create new inventory" at bounding box center [269, 201] width 65 height 11
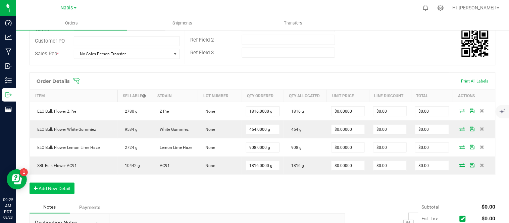
drag, startPoint x: 59, startPoint y: 179, endPoint x: 59, endPoint y: 190, distance: 11.1
click at [59, 190] on div "Order Details Print All Labels Item Sellable Strain Lot Number Qty Ordered Qty …" at bounding box center [263, 137] width 466 height 129
click at [59, 190] on button "Add New Detail" at bounding box center [52, 188] width 45 height 11
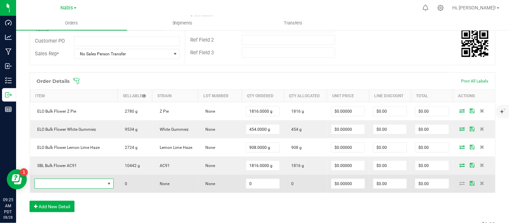
click at [79, 185] on span "NO DATA FOUND" at bounding box center [70, 183] width 70 height 9
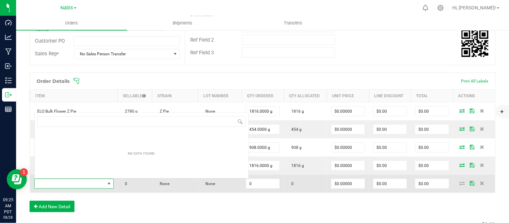
scroll to position [10, 77]
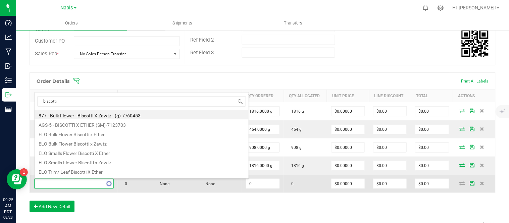
type input "biscotti"
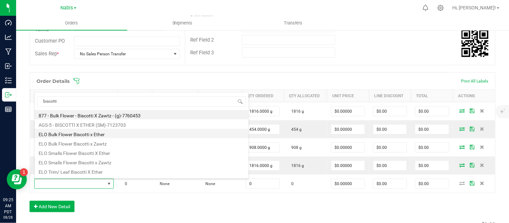
click at [78, 133] on li "ELO Bulk Flower Biscotti x Ether" at bounding box center [142, 133] width 214 height 9
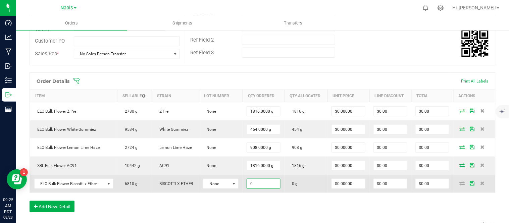
click at [264, 185] on input "0" at bounding box center [263, 183] width 33 height 9
type input "1362.0000 g"
type input "0"
click at [460, 184] on icon at bounding box center [462, 183] width 5 height 4
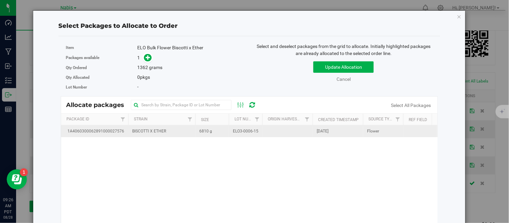
click at [217, 135] on td "6810 g" at bounding box center [212, 132] width 34 height 12
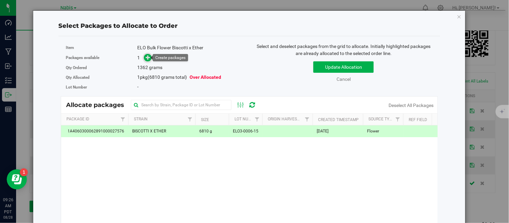
click at [149, 58] on icon at bounding box center [148, 57] width 5 height 5
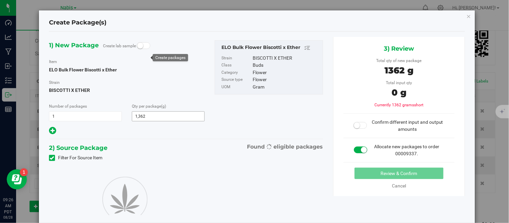
type input "1,362.0000"
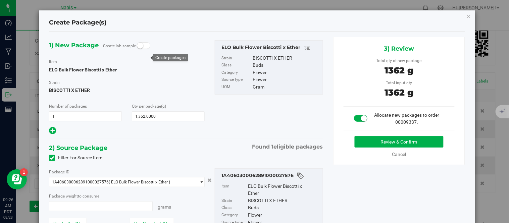
type input "1362.0000 g"
click at [365, 144] on button "Review & Confirm" at bounding box center [399, 141] width 89 height 11
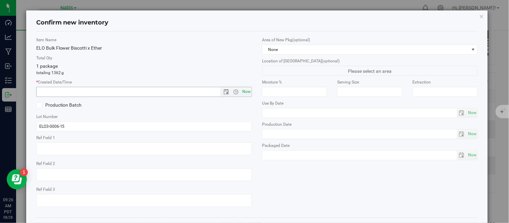
click at [243, 91] on span "Now" at bounding box center [246, 92] width 11 height 10
type input "8/28/2025 9:26 AM"
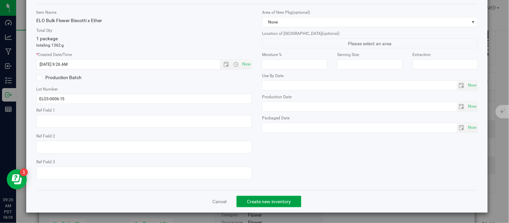
click at [268, 201] on span "Create new inventory" at bounding box center [269, 201] width 44 height 5
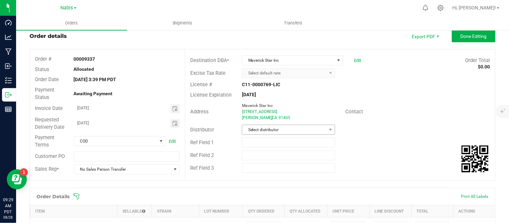
scroll to position [17, 0]
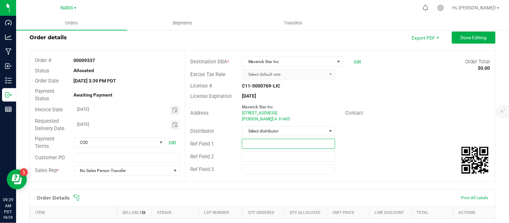
click at [266, 143] on input "text" at bounding box center [288, 144] width 93 height 10
type input "pending line item pricing ITNOC (Mav#3) Bulk"
click at [84, 109] on input "08/27/2025" at bounding box center [122, 109] width 96 height 8
type input "08/21/2025"
click at [86, 125] on input "[DATE]" at bounding box center [122, 124] width 96 height 8
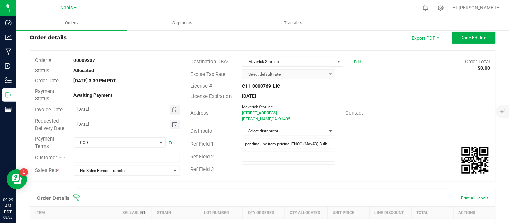
type input "08/21/2025"
click at [476, 42] on button "Done Editing" at bounding box center [474, 38] width 44 height 12
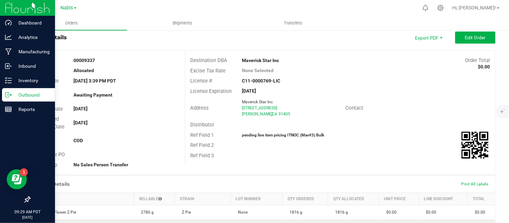
click at [10, 92] on icon at bounding box center [8, 95] width 7 height 7
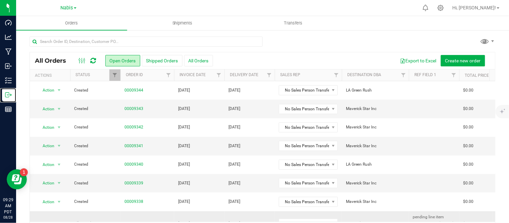
scroll to position [96, 0]
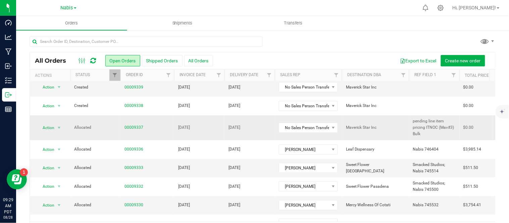
click at [219, 123] on td "[DATE]" at bounding box center [199, 127] width 50 height 25
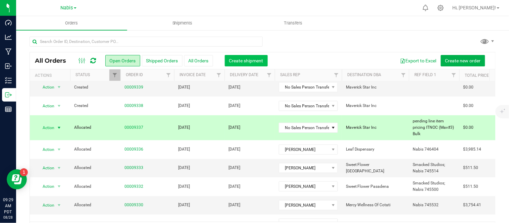
click at [247, 61] on span "Create shipment" at bounding box center [246, 60] width 34 height 5
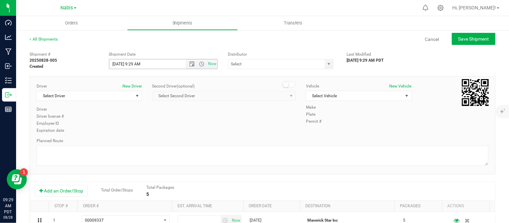
click at [118, 63] on input "8/28/2025 9:29 AM" at bounding box center [153, 63] width 88 height 9
type input "8/21/2025 9:29 AM"
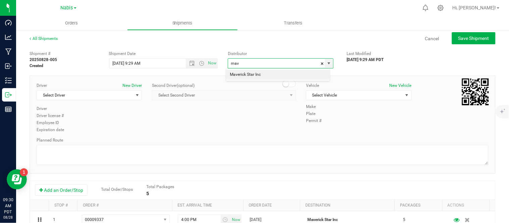
click at [271, 70] on li "Maverick Star Inc" at bounding box center [278, 75] width 104 height 10
type input "Maverick Star Inc"
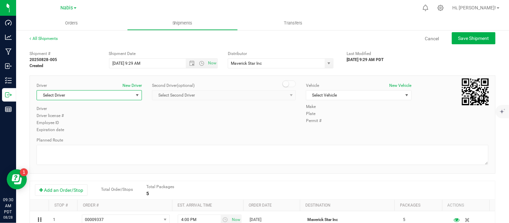
click at [92, 98] on span "Select Driver" at bounding box center [85, 95] width 96 height 9
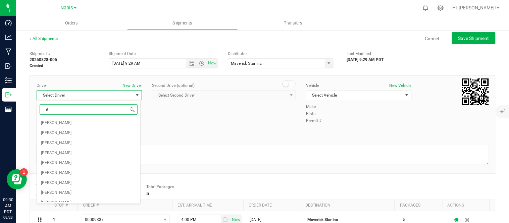
type input "itn"
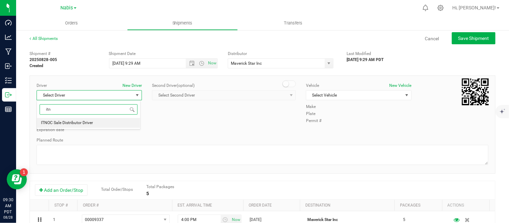
click at [111, 118] on li "ITNOC Sale Distributor Driver" at bounding box center [88, 123] width 103 height 10
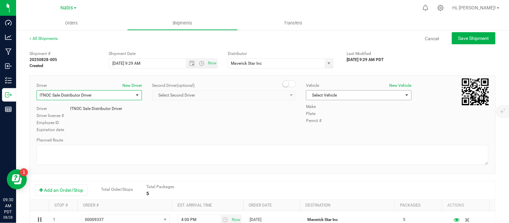
click at [337, 95] on span "Select Vehicle" at bounding box center [354, 95] width 96 height 9
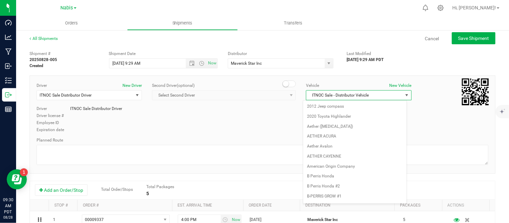
scroll to position [421, 0]
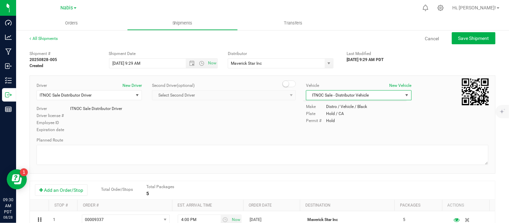
click at [223, 128] on div "Driver New Driver ITNOC Sale Distributor Driver Select Driver ITNOC Sale Distri…" at bounding box center [263, 108] width 462 height 51
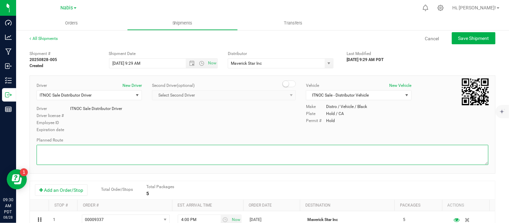
click at [204, 156] on textarea at bounding box center [263, 155] width 452 height 20
type textarea "follow google"
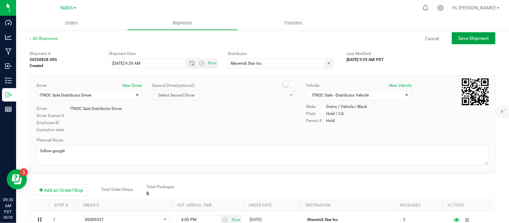
click at [472, 40] on span "Save Shipment" at bounding box center [474, 38] width 31 height 5
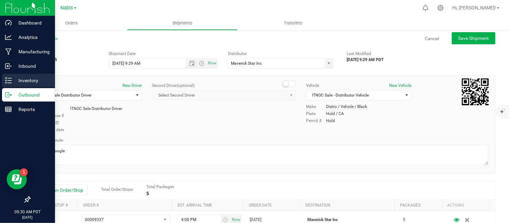
type input "8/21/2025 4:29 PM"
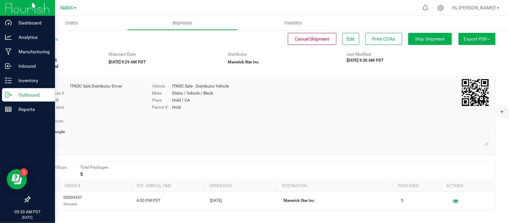
click at [19, 93] on p "Outbound" at bounding box center [32, 95] width 40 height 8
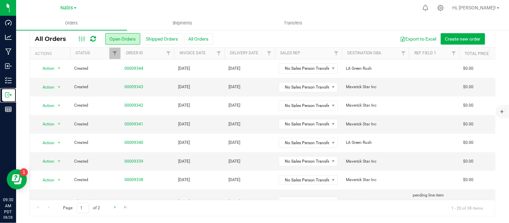
scroll to position [243, 0]
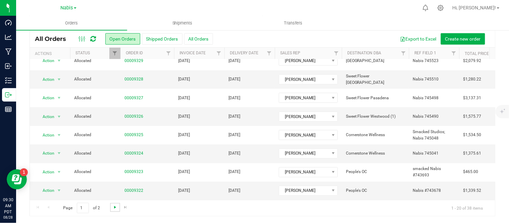
click at [113, 208] on span "Go to the next page" at bounding box center [114, 207] width 5 height 5
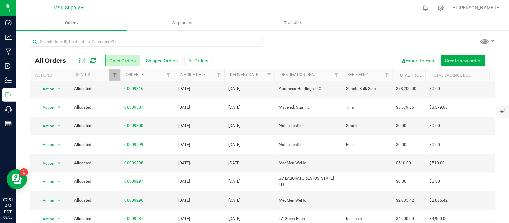
scroll to position [132, 0]
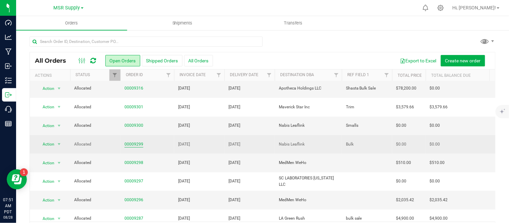
click at [133, 143] on link "00009299" at bounding box center [134, 144] width 19 height 6
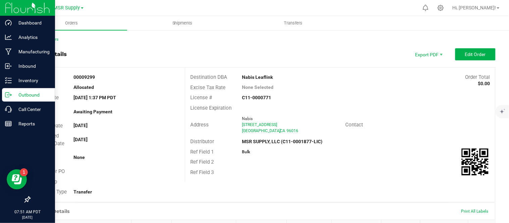
click at [28, 95] on p "Outbound" at bounding box center [32, 95] width 40 height 8
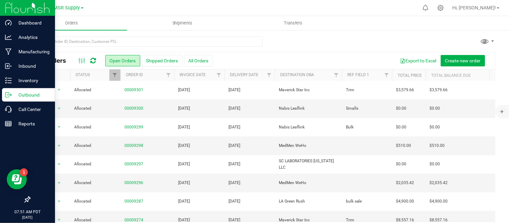
scroll to position [149, 0]
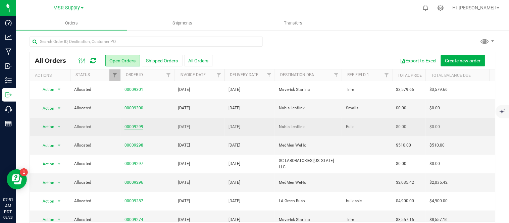
click at [135, 126] on link "00009299" at bounding box center [134, 127] width 19 height 6
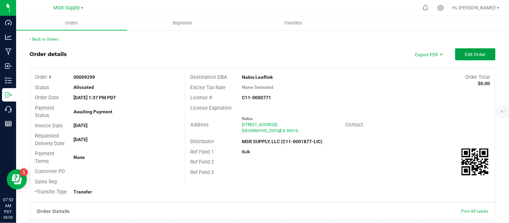
click at [462, 58] on button "Edit Order" at bounding box center [475, 54] width 40 height 12
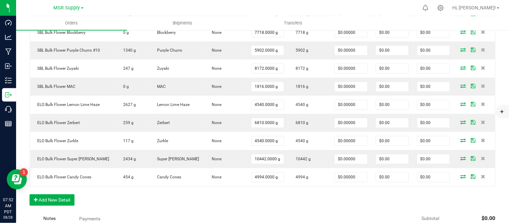
scroll to position [336, 0]
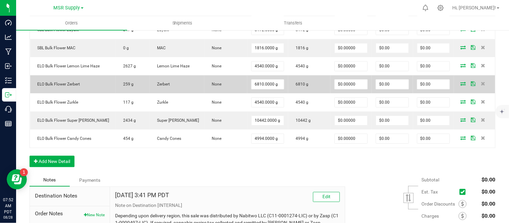
click at [461, 86] on icon at bounding box center [463, 84] width 5 height 4
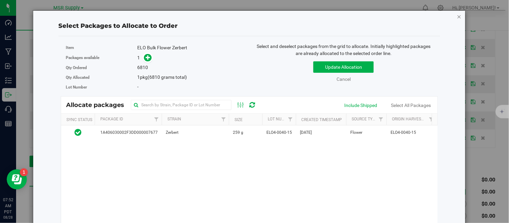
click at [457, 19] on icon "button" at bounding box center [459, 16] width 5 height 8
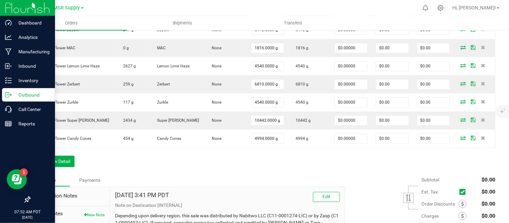
click at [16, 99] on p "Outbound" at bounding box center [32, 95] width 40 height 8
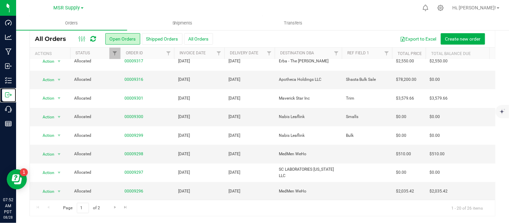
scroll to position [118, 0]
click at [130, 119] on link "00009300" at bounding box center [134, 117] width 19 height 6
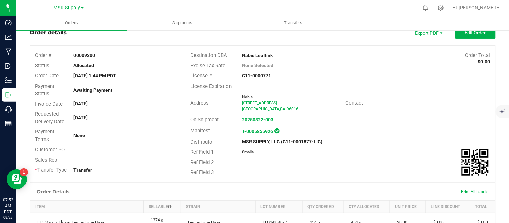
click at [252, 119] on strong "20250822-003" at bounding box center [258, 119] width 32 height 5
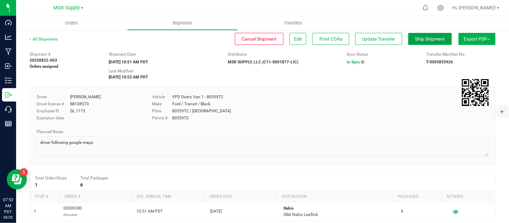
click at [421, 42] on button "Ship Shipment" at bounding box center [430, 39] width 44 height 12
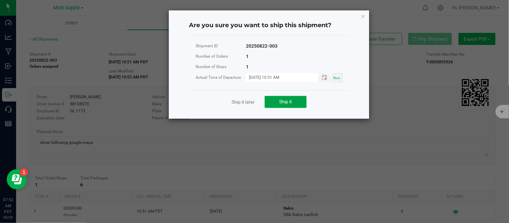
click at [280, 101] on span "Ship it" at bounding box center [286, 101] width 13 height 5
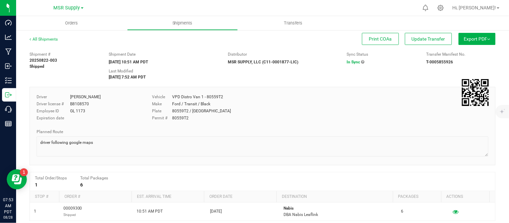
click at [70, 60] on div "20250822-003" at bounding box center [64, 60] width 69 height 6
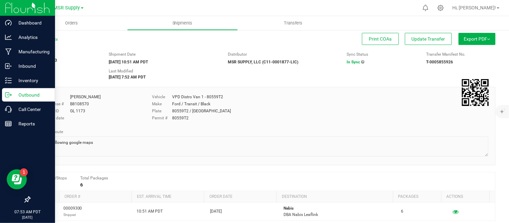
click at [16, 93] on p "Outbound" at bounding box center [32, 95] width 40 height 8
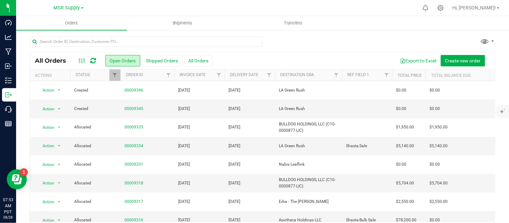
scroll to position [77, 0]
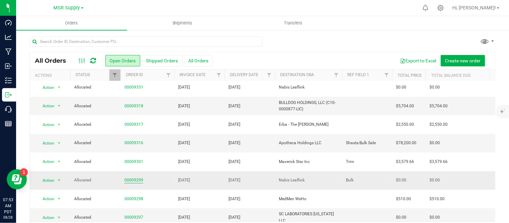
click at [129, 182] on link "00009299" at bounding box center [134, 180] width 19 height 6
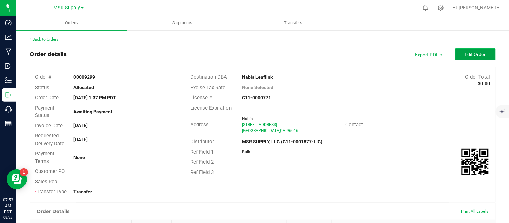
click at [465, 55] on span "Edit Order" at bounding box center [475, 54] width 21 height 5
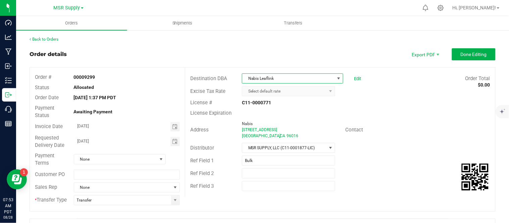
click at [284, 76] on span "Nabis Leaflink" at bounding box center [288, 78] width 92 height 9
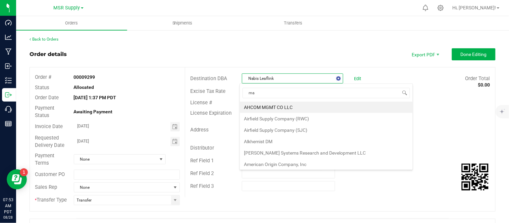
type input "mav"
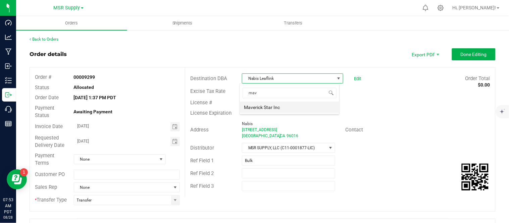
click at [269, 108] on li "Maverick Star Inc" at bounding box center [289, 107] width 99 height 11
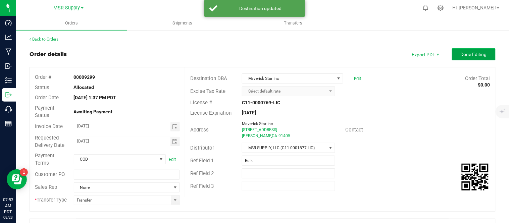
click at [471, 56] on span "Done Editing" at bounding box center [474, 54] width 26 height 5
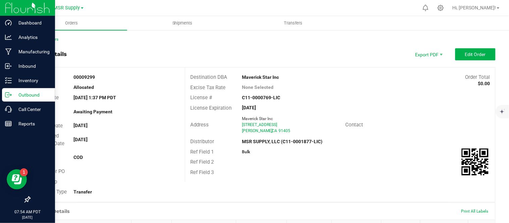
click at [22, 96] on p "Outbound" at bounding box center [32, 95] width 40 height 8
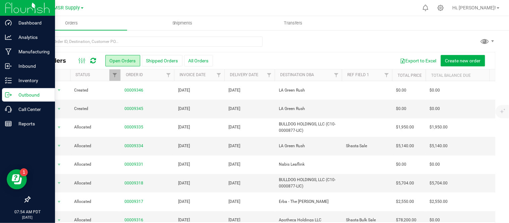
scroll to position [77, 0]
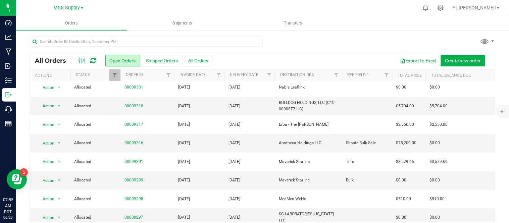
click at [499, 180] on div "All Orders Open Orders Shipped Orders All Orders Export to Excel Create new ord…" at bounding box center [262, 137] width 493 height 215
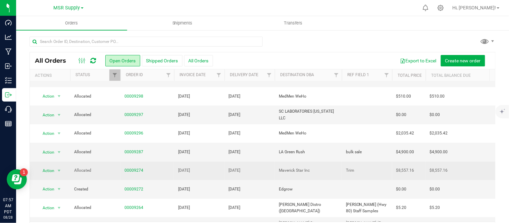
scroll to position [0, 0]
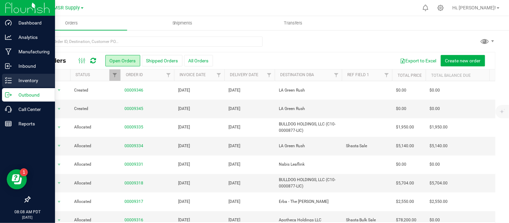
click at [14, 82] on p "Inventory" at bounding box center [32, 81] width 40 height 8
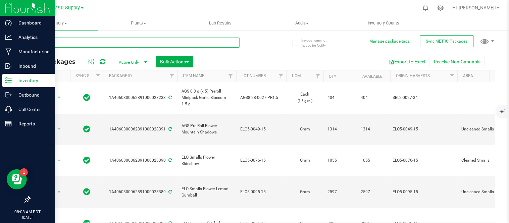
click at [136, 42] on input "text" at bounding box center [135, 43] width 210 height 10
paste input "SBL2-0027-34"
type input "SBL2-0027-34"
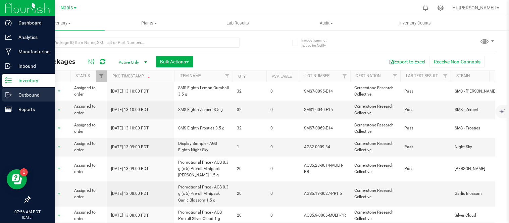
click at [13, 95] on p "Outbound" at bounding box center [32, 95] width 40 height 8
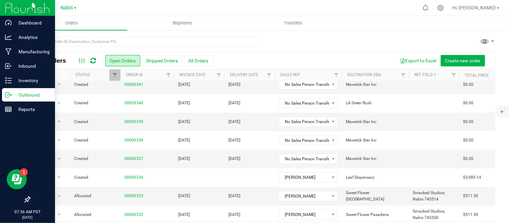
scroll to position [61, 0]
click at [30, 79] on p "Inventory" at bounding box center [32, 81] width 40 height 8
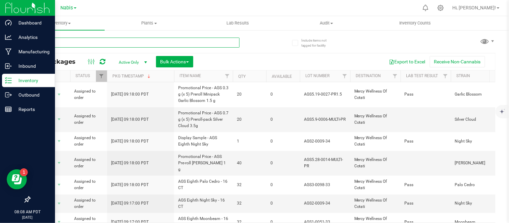
click at [163, 39] on input "text" at bounding box center [135, 43] width 210 height 10
paste input "SBL2-0027-34"
type input "SBL2-0027-34"
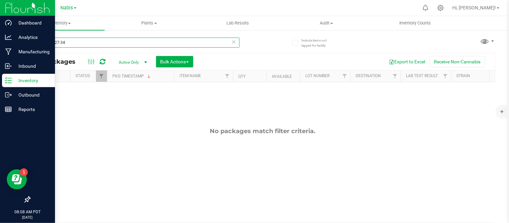
click at [108, 46] on input "SBL2-0027-34" at bounding box center [135, 43] width 210 height 10
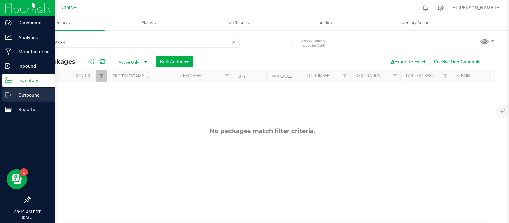
click at [5, 95] on icon at bounding box center [8, 95] width 7 height 7
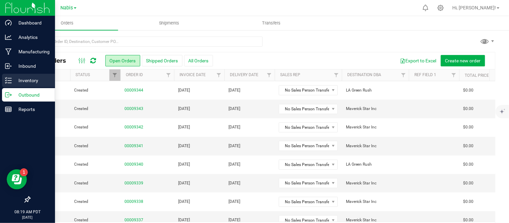
click at [26, 77] on p "Inventory" at bounding box center [32, 81] width 40 height 8
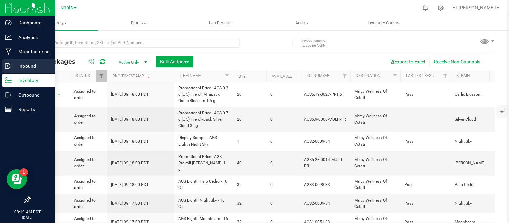
click at [28, 61] on div "Inbound" at bounding box center [28, 65] width 53 height 13
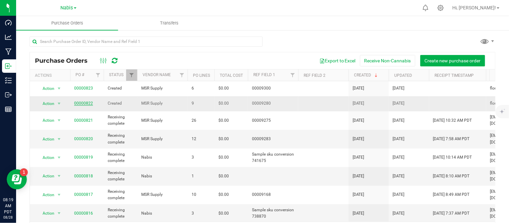
click at [83, 105] on link "00000822" at bounding box center [83, 103] width 19 height 5
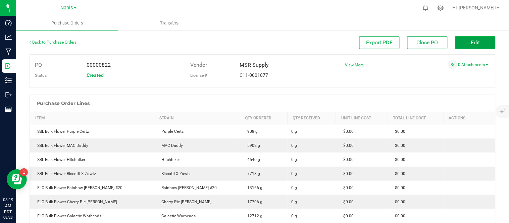
click at [471, 46] on span "Edit" at bounding box center [475, 42] width 9 height 6
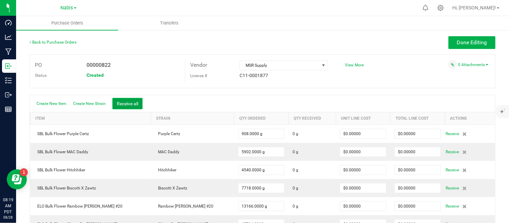
click at [125, 99] on button "Receive all" at bounding box center [127, 103] width 30 height 11
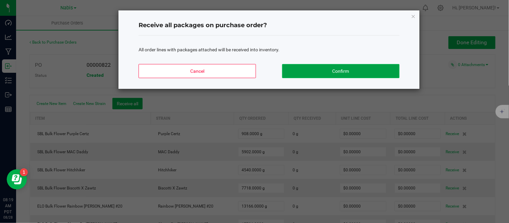
click at [321, 71] on button "Confirm" at bounding box center [340, 71] width 117 height 14
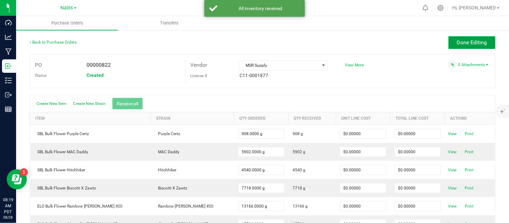
click at [457, 41] on span "Done Editing" at bounding box center [472, 42] width 30 height 6
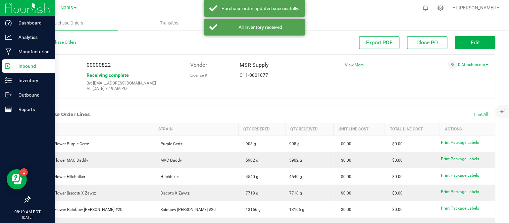
click at [31, 70] on p "Inbound" at bounding box center [32, 66] width 40 height 8
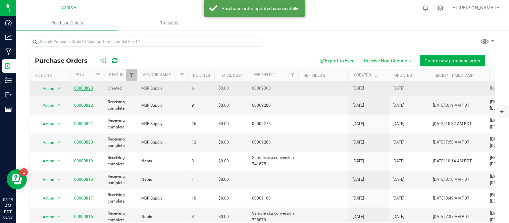
click at [82, 90] on link "00000823" at bounding box center [83, 88] width 19 height 5
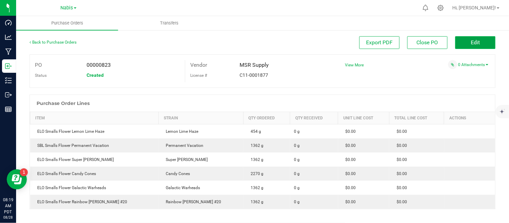
click at [473, 38] on button "Edit" at bounding box center [475, 42] width 40 height 13
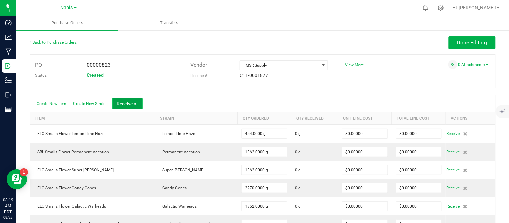
click at [133, 106] on button "Receive all" at bounding box center [127, 103] width 30 height 11
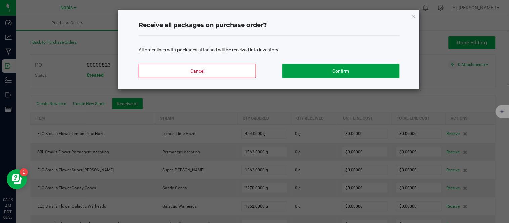
click at [309, 65] on button "Confirm" at bounding box center [340, 71] width 117 height 14
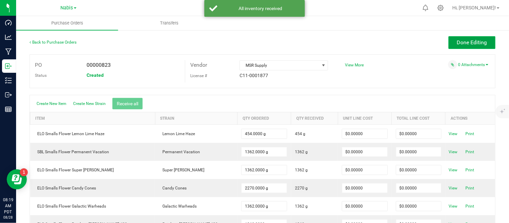
click at [461, 47] on button "Done Editing" at bounding box center [472, 42] width 47 height 13
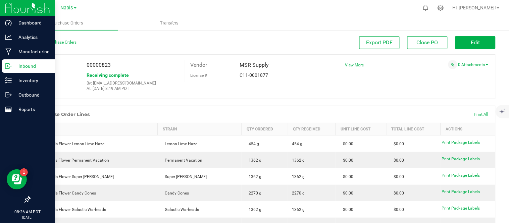
click at [23, 66] on p "Inbound" at bounding box center [32, 66] width 40 height 8
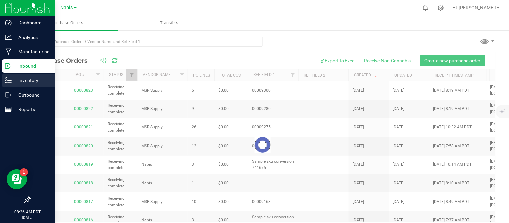
click at [32, 80] on p "Inventory" at bounding box center [32, 81] width 40 height 8
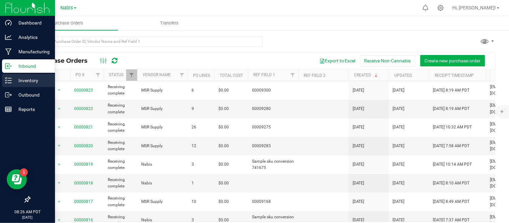
click at [32, 80] on p "Inventory" at bounding box center [32, 81] width 40 height 8
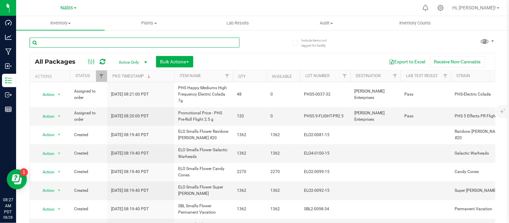
click at [148, 38] on input "text" at bounding box center [135, 43] width 210 height 10
paste input "SBL2-0027-34"
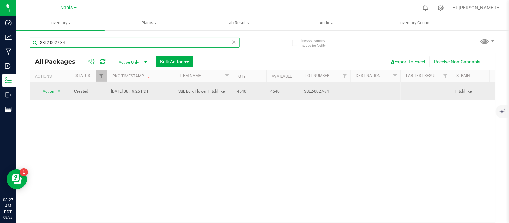
type input "SBL2-0027-34"
click at [200, 91] on span "SBL Bulk Flower Hitchhiker" at bounding box center [203, 91] width 51 height 6
copy tr "SBL Bulk Flower Hitchhiker"
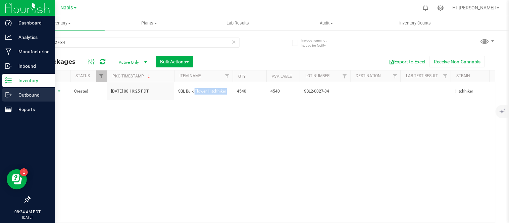
click at [31, 97] on p "Outbound" at bounding box center [32, 95] width 40 height 8
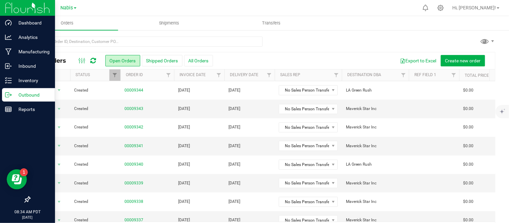
scroll to position [22, 0]
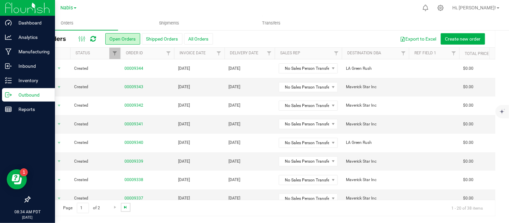
click at [125, 208] on span "Go to the last page" at bounding box center [125, 207] width 5 height 5
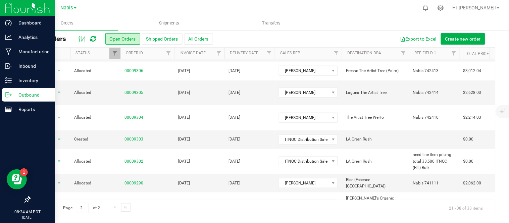
scroll to position [147, 0]
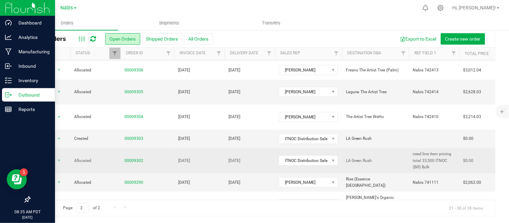
click at [223, 148] on td "[DATE]" at bounding box center [199, 160] width 50 height 25
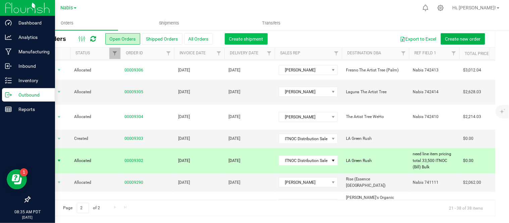
click at [254, 39] on span "Create shipment" at bounding box center [246, 38] width 34 height 5
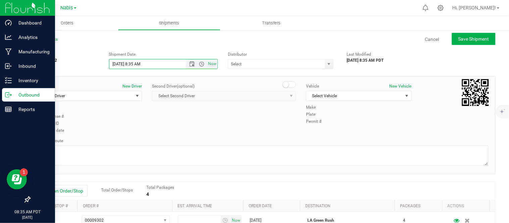
click at [117, 64] on input "[DATE] 8:35 AM" at bounding box center [153, 63] width 88 height 9
type input "[DATE] 8:35 AM"
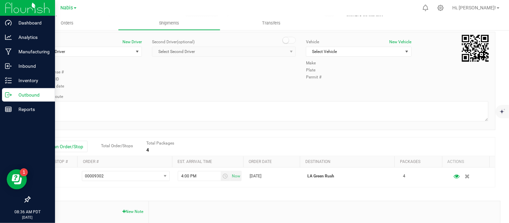
click at [28, 95] on p "Outbound" at bounding box center [32, 95] width 40 height 8
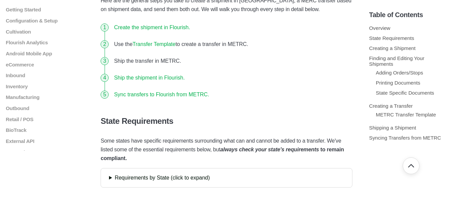
scroll to position [171, 0]
